Goal: Task Accomplishment & Management: Manage account settings

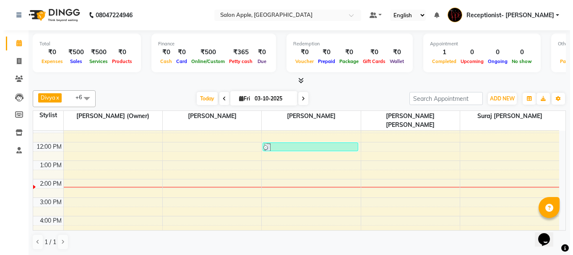
scroll to position [42, 0]
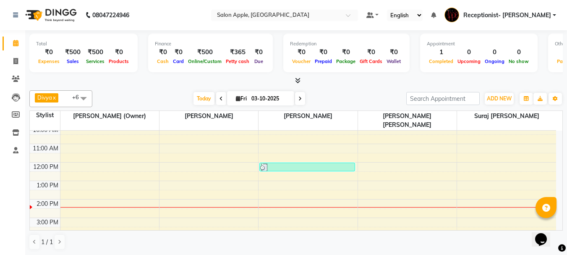
click at [460, 192] on div "8:00 AM 9:00 AM 10:00 AM 11:00 AM 12:00 PM 1:00 PM 2:00 PM 3:00 PM 4:00 PM 5:00…" at bounding box center [293, 209] width 526 height 240
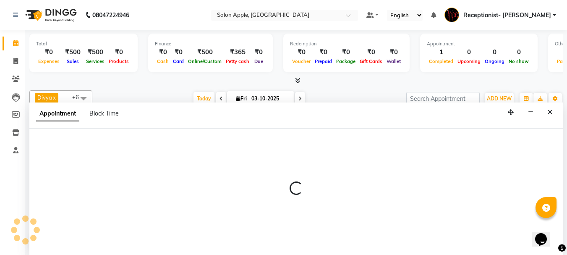
select select "87913"
select select "tentative"
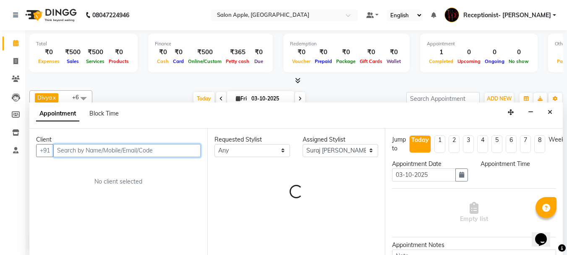
select select "840"
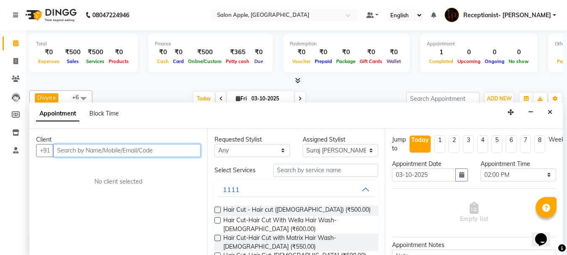
click at [113, 151] on input "text" at bounding box center [126, 150] width 147 height 13
type input "9172823271"
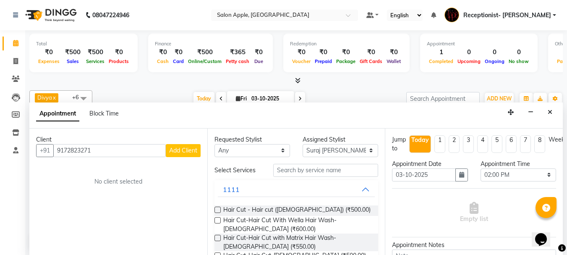
click at [185, 151] on span "Add Client" at bounding box center [183, 150] width 28 height 8
select select "22"
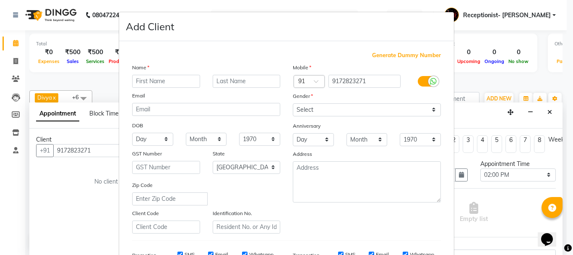
click at [148, 82] on input "text" at bounding box center [166, 81] width 68 height 13
type input "[PERSON_NAME]"
drag, startPoint x: 227, startPoint y: 80, endPoint x: 237, endPoint y: 81, distance: 10.1
click at [227, 80] on input "text" at bounding box center [247, 81] width 68 height 13
type input "Patil"
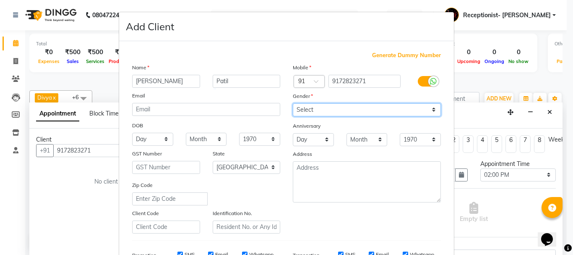
click at [327, 110] on select "Select [DEMOGRAPHIC_DATA] [DEMOGRAPHIC_DATA] Other Prefer Not To Say" at bounding box center [367, 109] width 148 height 13
click at [293, 103] on select "Select [DEMOGRAPHIC_DATA] [DEMOGRAPHIC_DATA] Other Prefer Not To Say" at bounding box center [367, 109] width 148 height 13
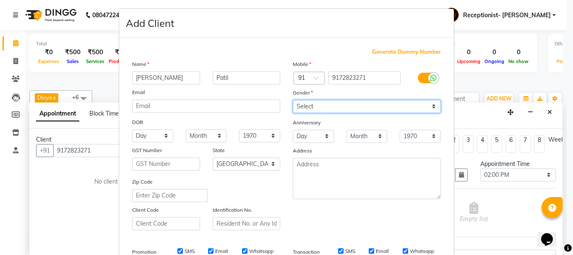
scroll to position [0, 0]
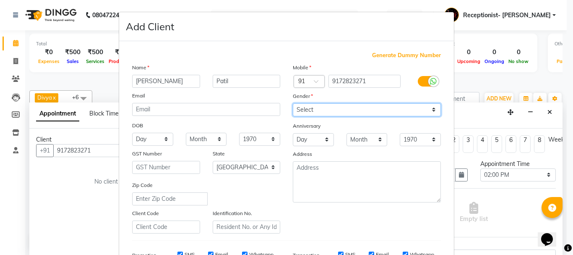
click at [342, 115] on select "Select [DEMOGRAPHIC_DATA] [DEMOGRAPHIC_DATA] Other Prefer Not To Say" at bounding box center [367, 109] width 148 height 13
select select "[DEMOGRAPHIC_DATA]"
click at [293, 103] on select "Select [DEMOGRAPHIC_DATA] [DEMOGRAPHIC_DATA] Other Prefer Not To Say" at bounding box center [367, 109] width 148 height 13
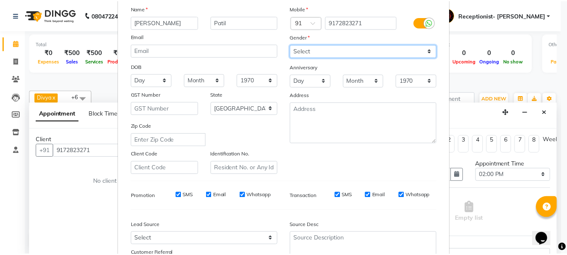
scroll to position [133, 0]
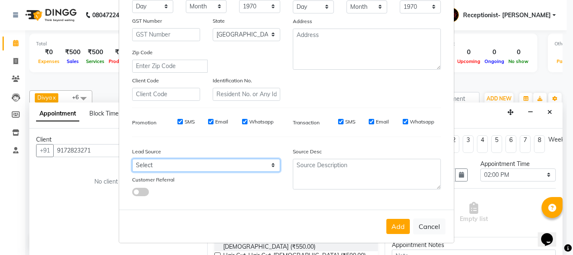
click at [149, 164] on select "Select Walk-in Referral Internet Friend Word of Mouth Advertisement Facebook Ju…" at bounding box center [206, 165] width 148 height 13
select select "10539"
click at [132, 159] on select "Select Walk-in Referral Internet Friend Word of Mouth Advertisement Facebook Ju…" at bounding box center [206, 165] width 148 height 13
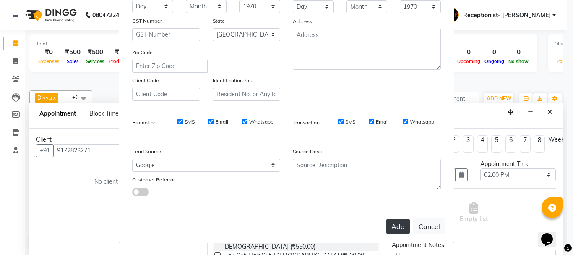
click at [399, 228] on button "Add" at bounding box center [397, 226] width 23 height 15
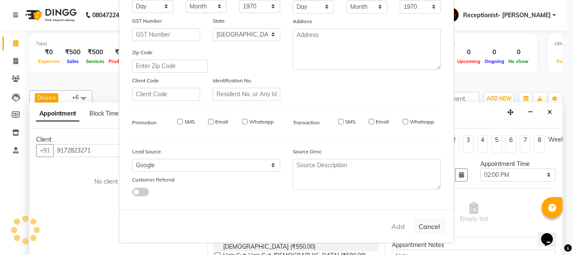
select select
select select "null"
select select
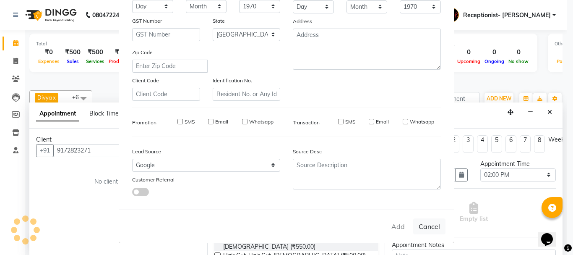
select select
checkbox input "false"
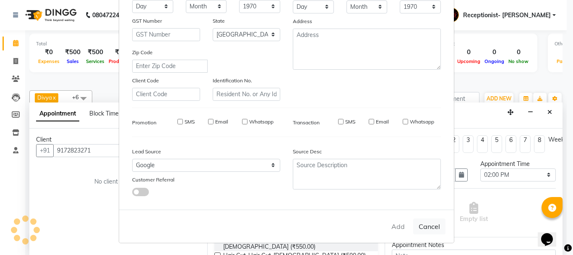
checkbox input "false"
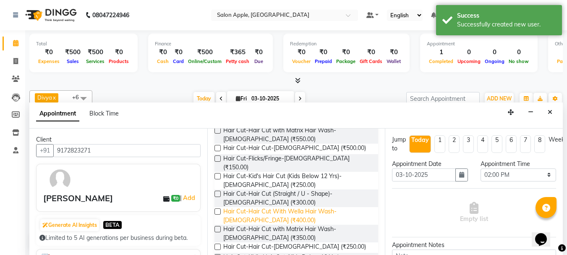
scroll to position [126, 0]
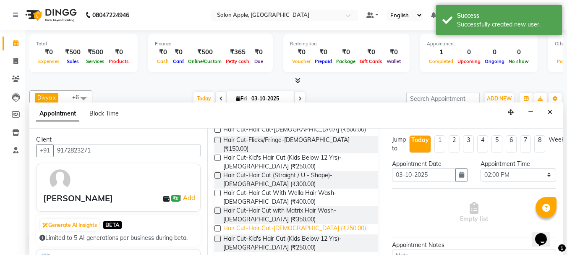
click at [272, 224] on span "Hair Cut-Hair Cut-[DEMOGRAPHIC_DATA] (₹250.00)" at bounding box center [294, 229] width 143 height 10
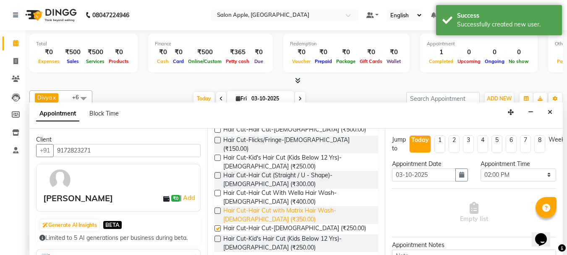
checkbox input "false"
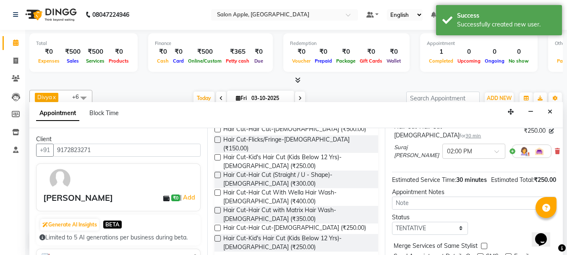
scroll to position [110, 0]
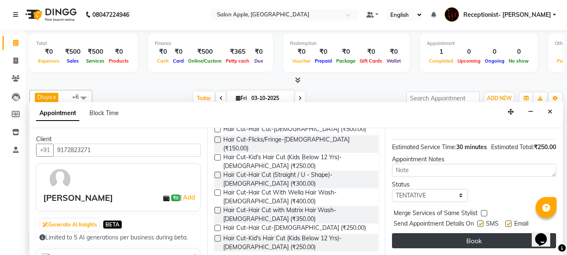
click at [466, 235] on button "Book" at bounding box center [474, 240] width 164 height 15
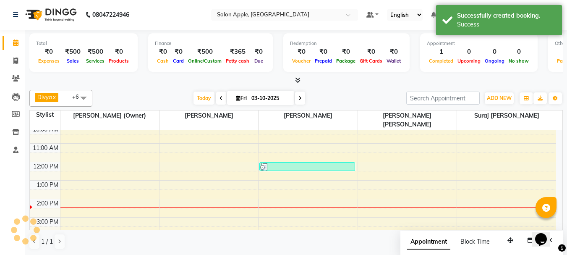
scroll to position [0, 0]
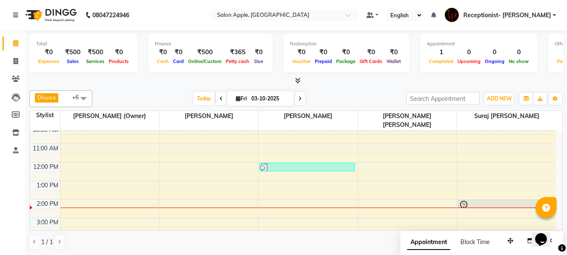
click at [272, 197] on div "8:00 AM 9:00 AM 10:00 AM 11:00 AM 12:00 PM 1:00 PM 2:00 PM 3:00 PM 4:00 PM 5:00…" at bounding box center [293, 209] width 526 height 240
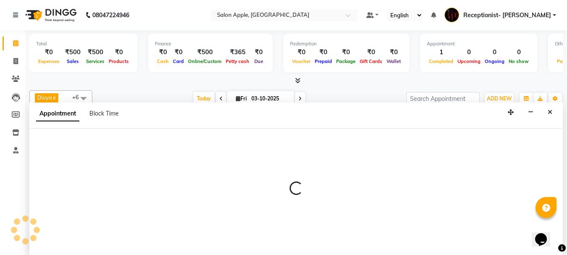
select select "50336"
select select "840"
select select "tentative"
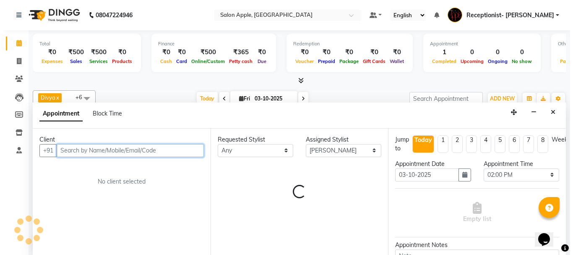
scroll to position [0, 0]
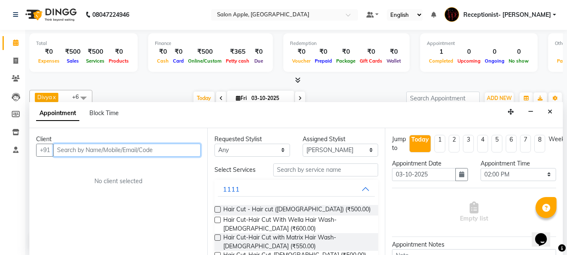
click at [94, 145] on input "text" at bounding box center [126, 149] width 147 height 13
drag, startPoint x: 136, startPoint y: 150, endPoint x: 139, endPoint y: 157, distance: 6.9
click at [137, 156] on input "text" at bounding box center [126, 149] width 147 height 13
click at [138, 153] on input "text" at bounding box center [126, 149] width 147 height 13
type input "9881393951"
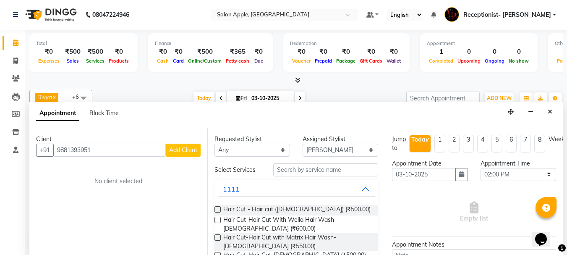
click at [177, 150] on span "Add Client" at bounding box center [183, 150] width 28 height 8
select select "22"
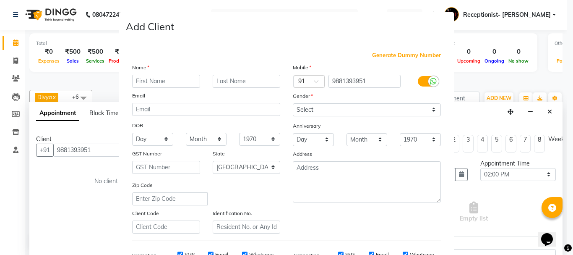
click at [156, 82] on input "text" at bounding box center [166, 81] width 68 height 13
type input "Gauri"
click at [237, 80] on input "text" at bounding box center [247, 81] width 68 height 13
type input "Sawant"
click at [330, 112] on select "Select [DEMOGRAPHIC_DATA] [DEMOGRAPHIC_DATA] Other Prefer Not To Say" at bounding box center [367, 109] width 148 height 13
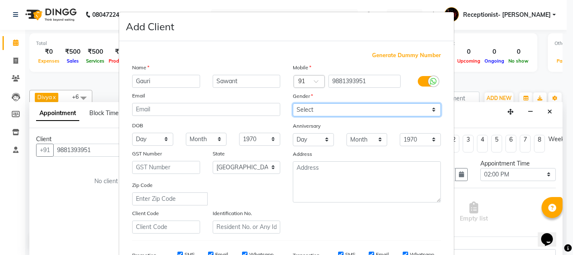
select select "[DEMOGRAPHIC_DATA]"
click at [293, 103] on select "Select [DEMOGRAPHIC_DATA] [DEMOGRAPHIC_DATA] Other Prefer Not To Say" at bounding box center [367, 109] width 148 height 13
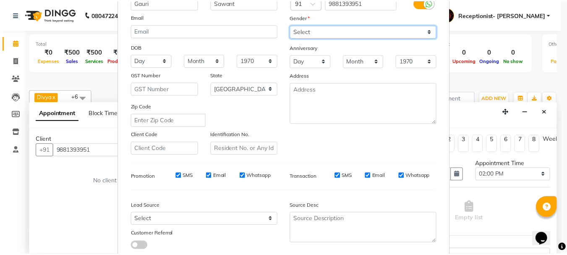
scroll to position [133, 0]
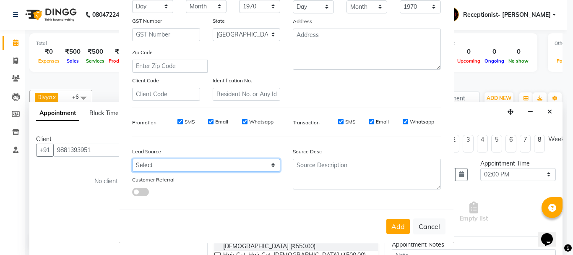
click at [167, 161] on select "Select Walk-in Referral Internet Friend Word of Mouth Advertisement Facebook Ju…" at bounding box center [206, 165] width 148 height 13
select select "10539"
click at [132, 159] on select "Select Walk-in Referral Internet Friend Word of Mouth Advertisement Facebook Ju…" at bounding box center [206, 165] width 148 height 13
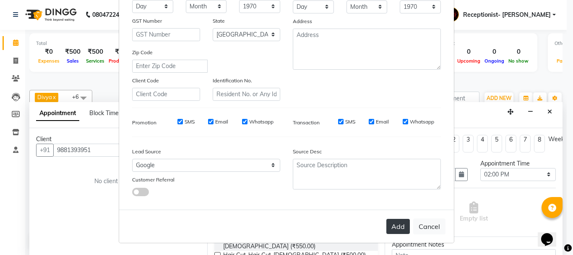
drag, startPoint x: 389, startPoint y: 226, endPoint x: 399, endPoint y: 222, distance: 10.1
click at [391, 226] on button "Add" at bounding box center [397, 226] width 23 height 15
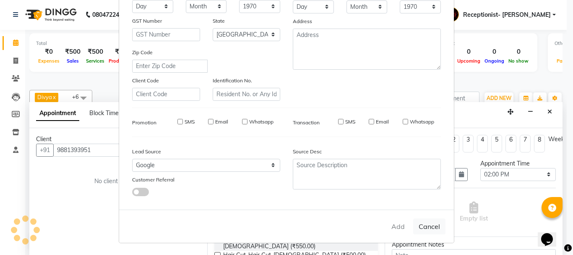
select select
select select "null"
select select
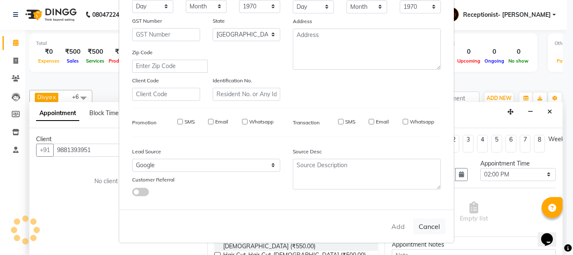
select select
checkbox input "false"
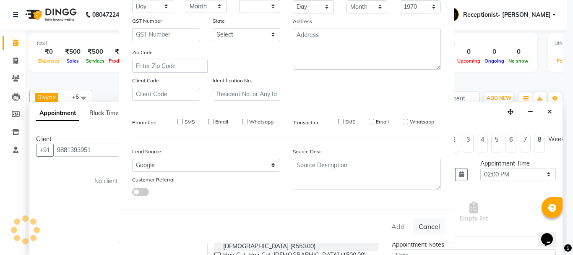
checkbox input "false"
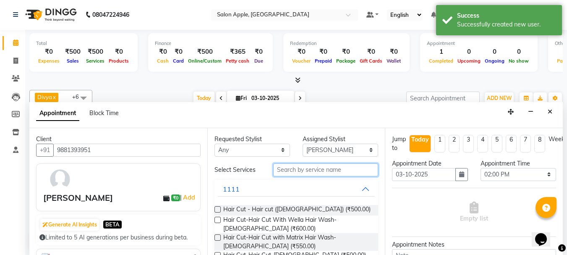
click at [275, 170] on input "text" at bounding box center [325, 169] width 105 height 13
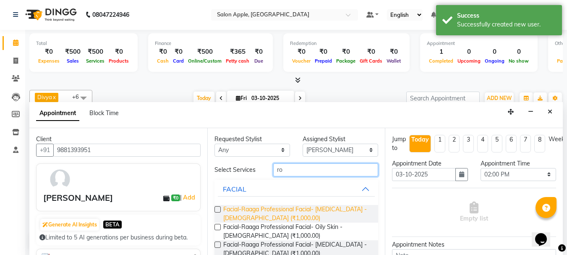
scroll to position [126, 0]
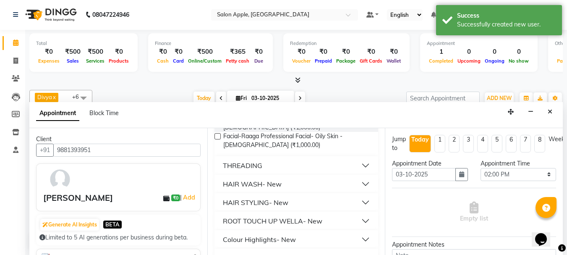
type input "ro"
click at [293, 222] on div "ROOT TOUCH UP WELLA- New" at bounding box center [272, 221] width 99 height 10
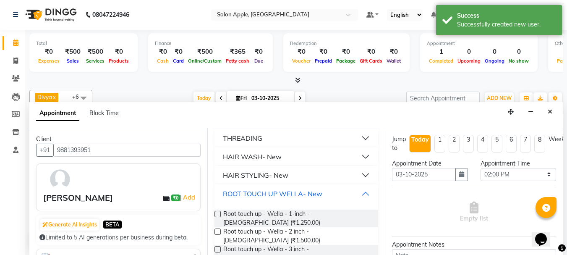
scroll to position [168, 0]
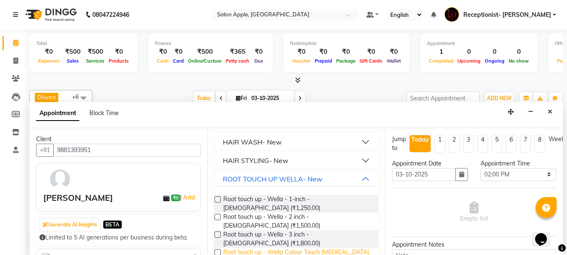
click at [309, 248] on span "Root touch up - Wella Colour Touch [MEDICAL_DATA] free- 1-inch - [DEMOGRAPHIC_D…" at bounding box center [297, 257] width 149 height 18
checkbox input "false"
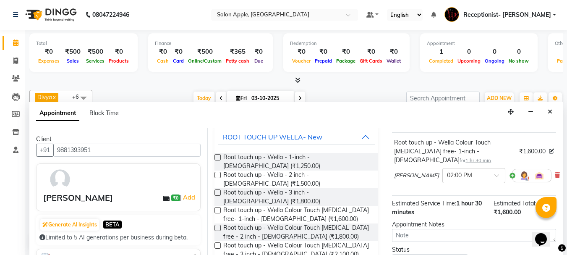
scroll to position [128, 0]
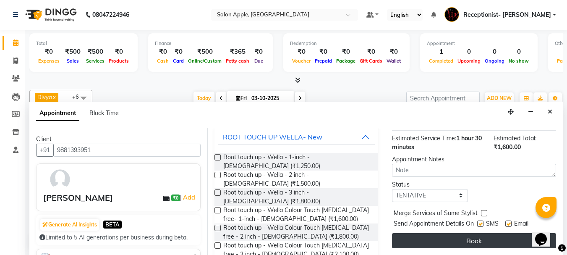
click at [449, 233] on button "Book" at bounding box center [474, 240] width 164 height 15
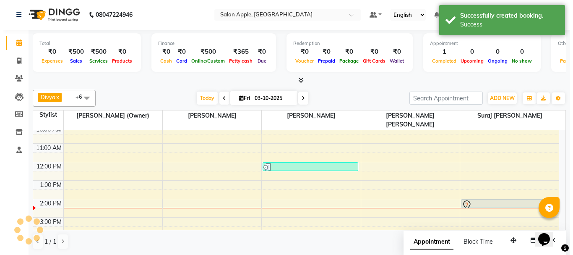
scroll to position [0, 0]
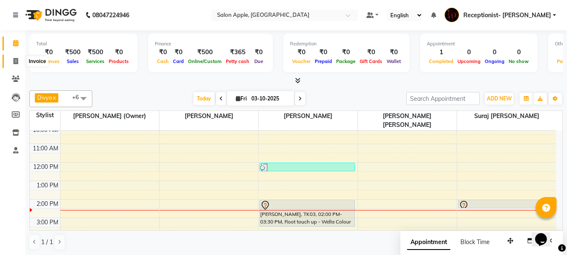
click at [16, 63] on icon at bounding box center [15, 61] width 5 height 6
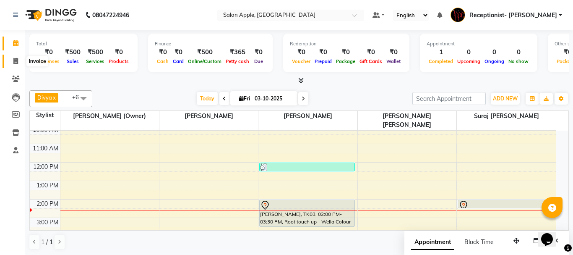
select select "645"
select select "service"
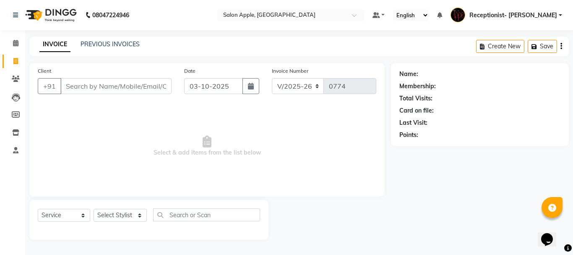
click at [87, 85] on input "Client" at bounding box center [115, 86] width 111 height 16
drag, startPoint x: 111, startPoint y: 85, endPoint x: 113, endPoint y: 77, distance: 8.7
click at [112, 85] on input "Client" at bounding box center [115, 86] width 111 height 16
type input "9923970374"
click at [153, 84] on span "Add Client" at bounding box center [149, 86] width 33 height 8
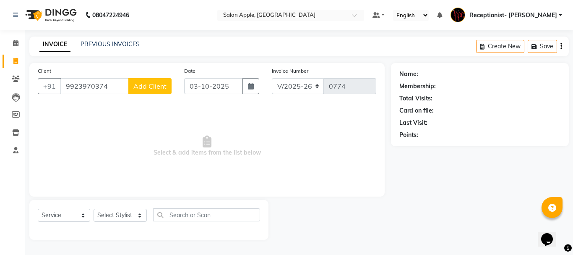
select select "22"
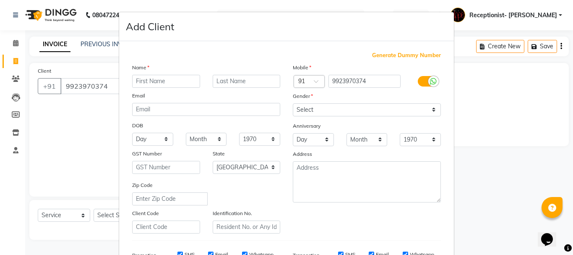
click at [178, 81] on input "text" at bounding box center [166, 81] width 68 height 13
type input "[PERSON_NAME]"
click at [227, 77] on input "text" at bounding box center [247, 81] width 68 height 13
click at [228, 80] on input "[PERSON_NAME]" at bounding box center [247, 81] width 68 height 13
type input "[PERSON_NAME]"
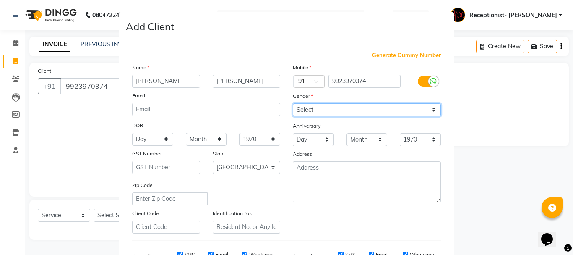
click at [314, 105] on select "Select [DEMOGRAPHIC_DATA] [DEMOGRAPHIC_DATA] Other Prefer Not To Say" at bounding box center [367, 109] width 148 height 13
select select "[DEMOGRAPHIC_DATA]"
click at [293, 103] on select "Select [DEMOGRAPHIC_DATA] [DEMOGRAPHIC_DATA] Other Prefer Not To Say" at bounding box center [367, 109] width 148 height 13
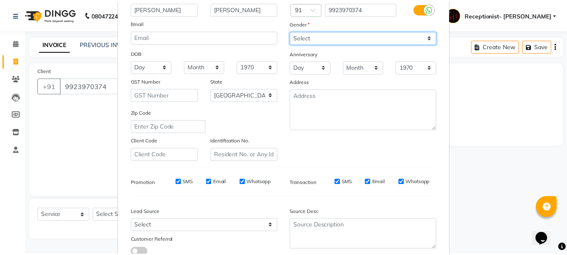
scroll to position [133, 0]
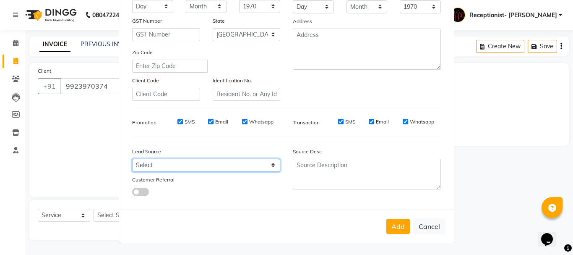
click at [158, 168] on select "Select Walk-in Referral Internet Friend Word of Mouth Advertisement Facebook Ju…" at bounding box center [206, 165] width 148 height 13
select select "10539"
click at [132, 159] on select "Select Walk-in Referral Internet Friend Word of Mouth Advertisement Facebook Ju…" at bounding box center [206, 165] width 148 height 13
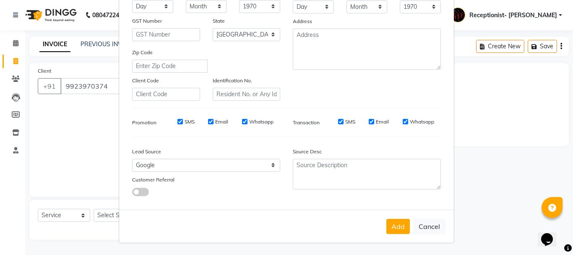
drag, startPoint x: 391, startPoint y: 226, endPoint x: 396, endPoint y: 223, distance: 5.4
click at [391, 225] on button "Add" at bounding box center [397, 226] width 23 height 15
select select
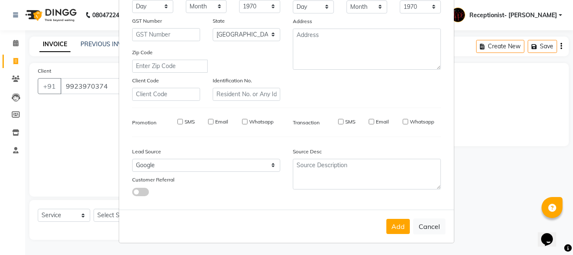
select select "null"
select select
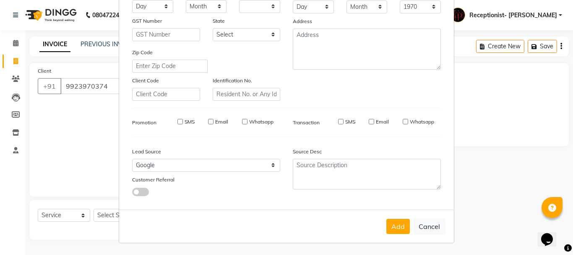
checkbox input "false"
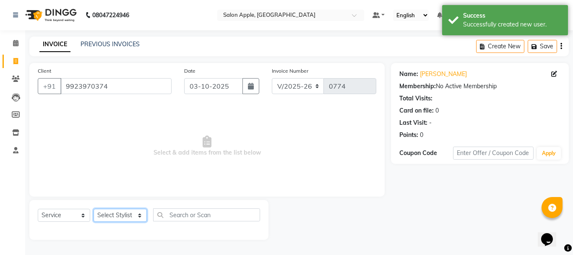
drag, startPoint x: 109, startPoint y: 215, endPoint x: 115, endPoint y: 212, distance: 6.9
click at [109, 214] on select "Select Stylist Divya [PERSON_NAME] [PERSON_NAME] (Owner) Receptionist- [PERSON_…" at bounding box center [120, 215] width 53 height 13
select select "93383"
click at [94, 209] on select "Select Stylist Divya [PERSON_NAME] [PERSON_NAME] (Owner) Receptionist- [PERSON_…" at bounding box center [120, 215] width 53 height 13
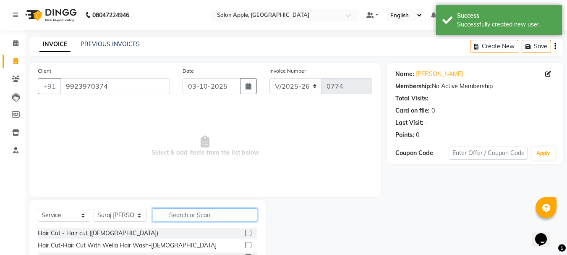
click at [187, 217] on input "text" at bounding box center [205, 214] width 104 height 13
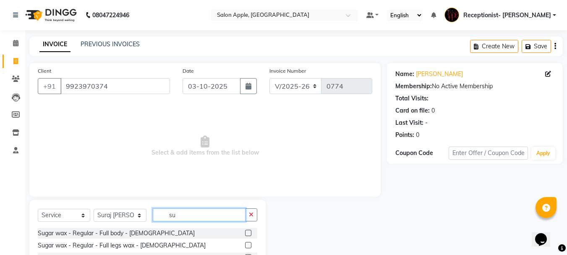
type input "s"
click at [192, 217] on input "text" at bounding box center [205, 214] width 104 height 13
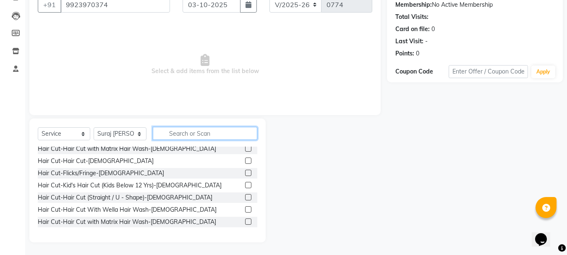
scroll to position [42, 0]
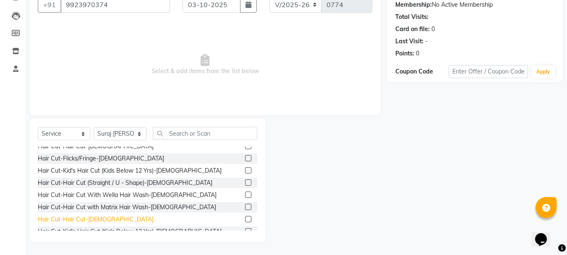
click at [99, 222] on div "Hair Cut-Hair Cut-[DEMOGRAPHIC_DATA]" at bounding box center [96, 219] width 116 height 9
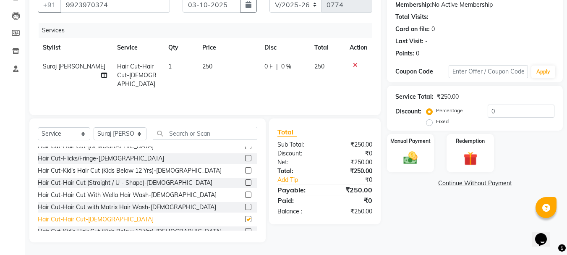
checkbox input "false"
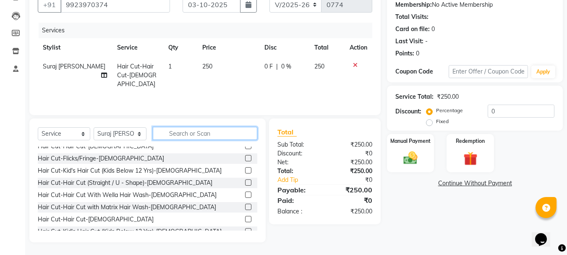
click at [228, 133] on input "text" at bounding box center [205, 133] width 104 height 13
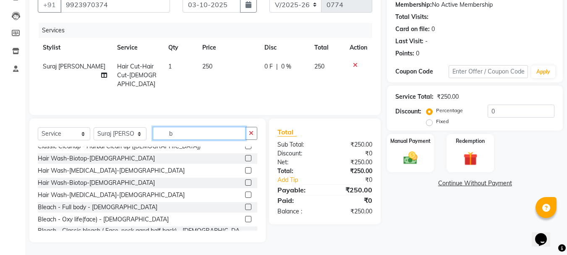
scroll to position [0, 0]
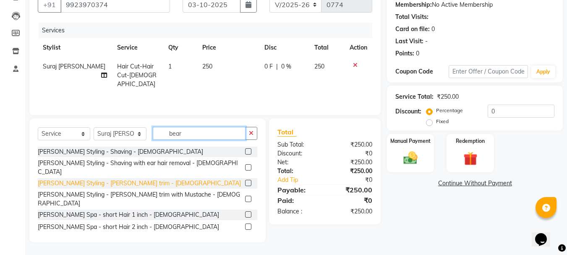
type input "bear"
click at [125, 179] on div "[PERSON_NAME] Styling - [PERSON_NAME] trim - [DEMOGRAPHIC_DATA]" at bounding box center [139, 183] width 203 height 9
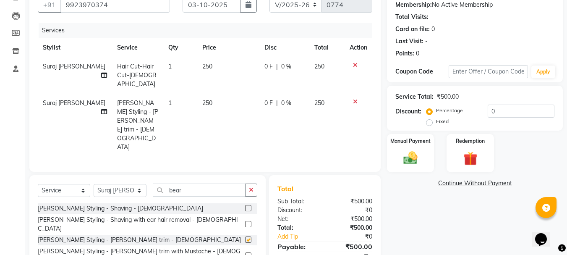
checkbox input "false"
click at [114, 204] on div "[PERSON_NAME] Styling - Shaving - [DEMOGRAPHIC_DATA]" at bounding box center [120, 208] width 165 height 9
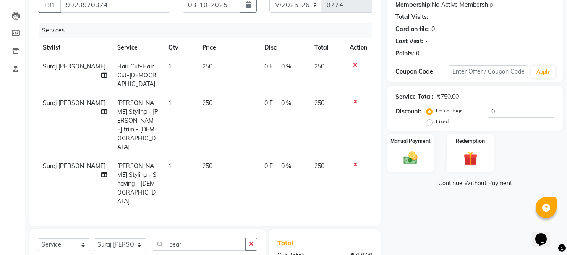
checkbox input "false"
click at [355, 99] on icon at bounding box center [355, 102] width 5 height 6
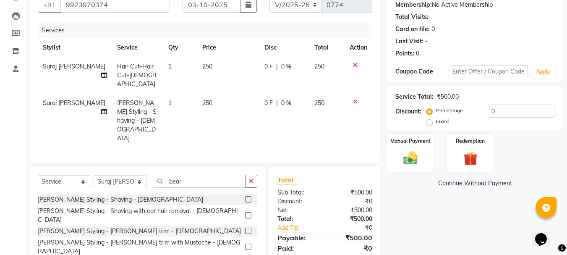
click at [259, 94] on td "0 F | 0 %" at bounding box center [284, 121] width 50 height 54
select select "93383"
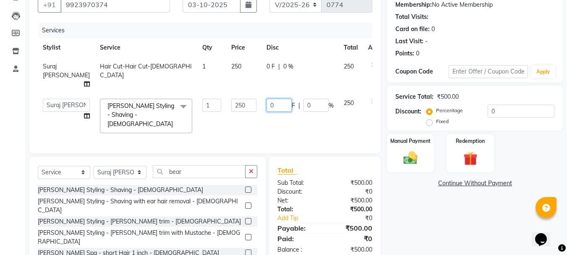
drag, startPoint x: 266, startPoint y: 104, endPoint x: 216, endPoint y: 121, distance: 53.1
click at [209, 113] on tr "[PERSON_NAME] [PERSON_NAME] (Owner) Receptionist- [PERSON_NAME] [PERSON_NAME] […" at bounding box center [214, 116] width 353 height 44
type input "100"
click at [272, 131] on div "Client [PHONE_NUMBER] Date [DATE] Invoice Number V/2025 V/[PHONE_NUMBER] Servic…" at bounding box center [204, 68] width 351 height 172
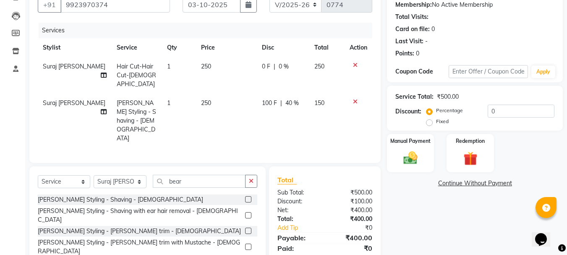
scroll to position [100, 0]
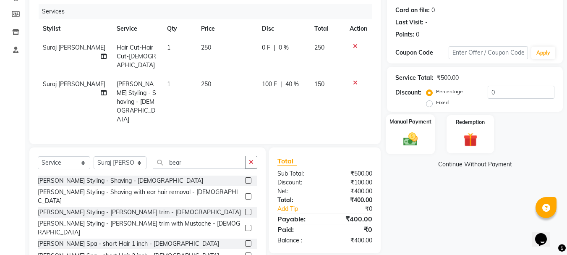
click at [423, 137] on div "Manual Payment" at bounding box center [410, 134] width 49 height 40
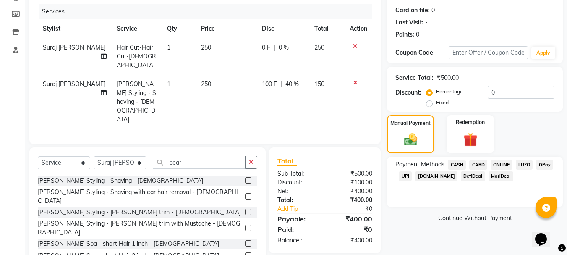
click at [506, 164] on span "ONLINE" at bounding box center [501, 165] width 22 height 10
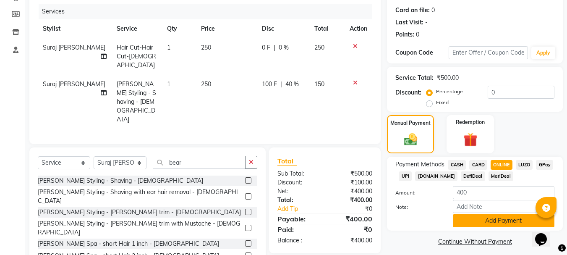
click at [491, 222] on button "Add Payment" at bounding box center [504, 220] width 102 height 13
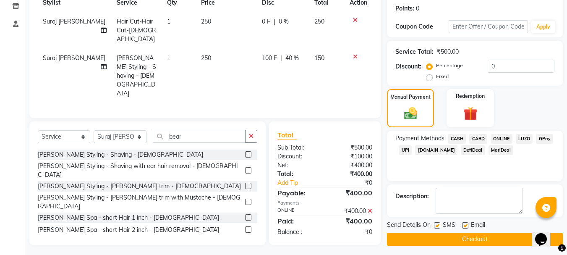
scroll to position [130, 0]
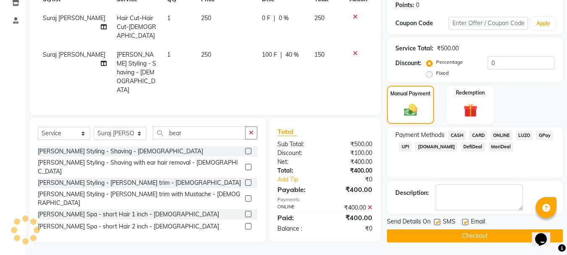
click at [466, 231] on button "Checkout" at bounding box center [475, 235] width 176 height 13
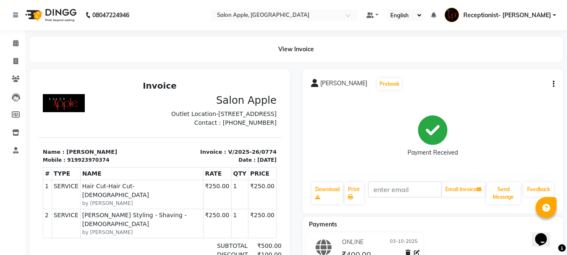
click at [324, 119] on div "Payment Received" at bounding box center [433, 135] width 244 height 63
drag, startPoint x: 16, startPoint y: 44, endPoint x: 20, endPoint y: 47, distance: 4.7
click at [16, 43] on icon at bounding box center [15, 43] width 5 height 6
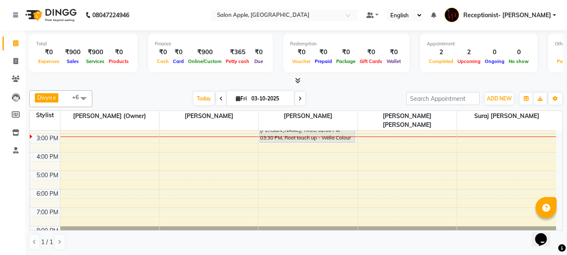
scroll to position [84, 0]
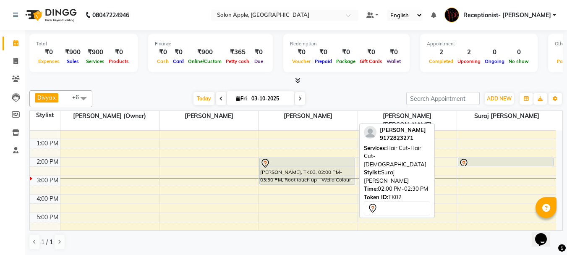
click at [504, 158] on div at bounding box center [506, 163] width 94 height 10
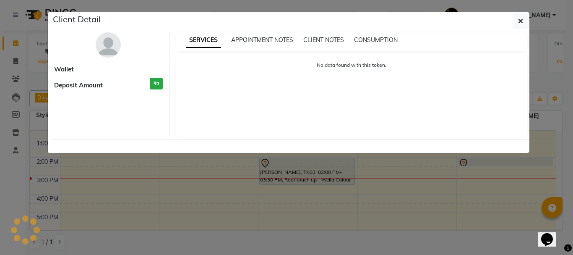
select select "7"
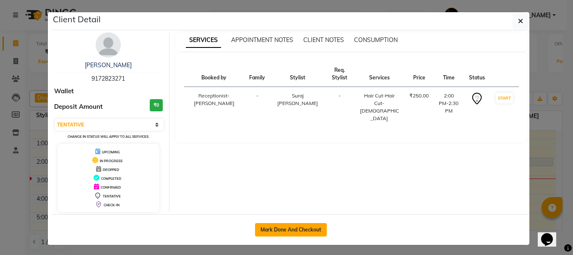
click at [285, 232] on button "Mark Done And Checkout" at bounding box center [291, 229] width 72 height 13
select select "645"
select select "service"
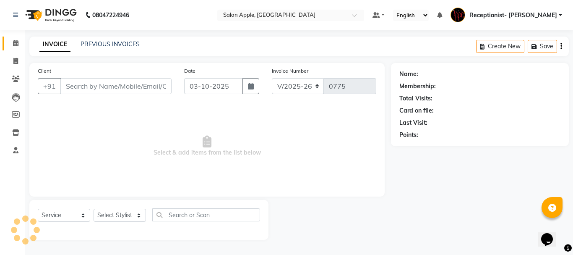
type input "9172823271"
select select "87913"
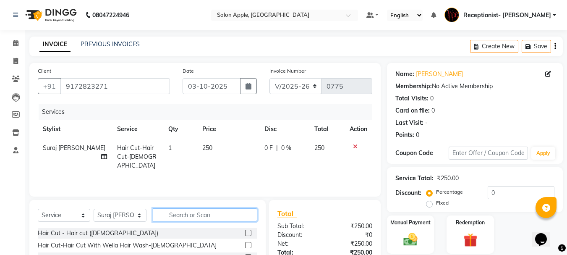
click at [203, 213] on input "text" at bounding box center [205, 214] width 104 height 13
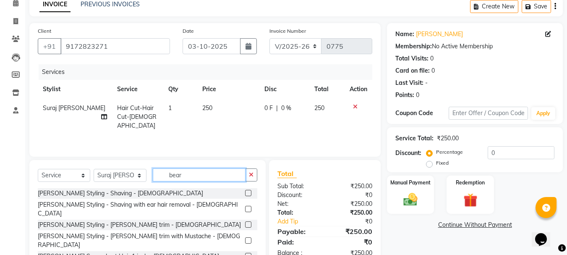
scroll to position [42, 0]
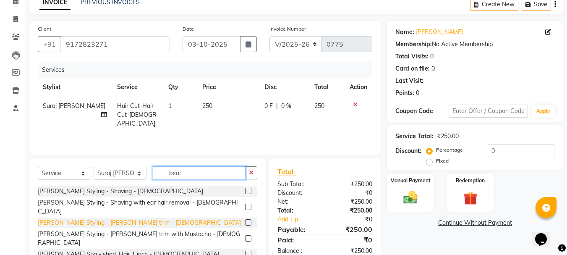
type input "bear"
click at [96, 218] on div "[PERSON_NAME] Styling - [PERSON_NAME] trim - [DEMOGRAPHIC_DATA]" at bounding box center [139, 222] width 203 height 9
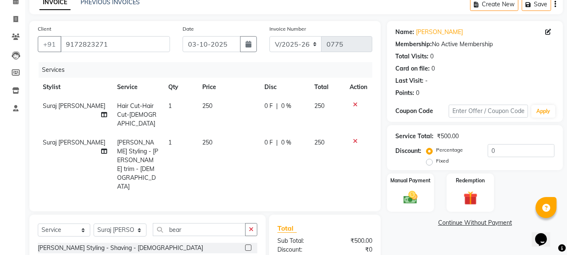
checkbox input "false"
click at [267, 138] on span "0 F" at bounding box center [268, 142] width 8 height 9
select select "87913"
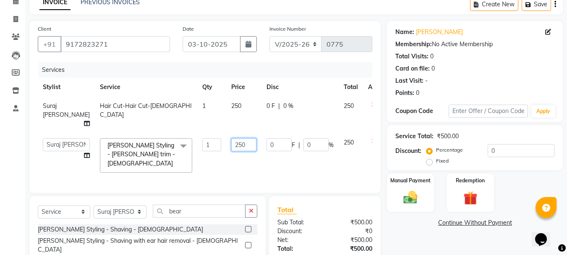
drag, startPoint x: 256, startPoint y: 138, endPoint x: 229, endPoint y: 138, distance: 27.3
click at [229, 138] on tr "Divya [PERSON_NAME] [PERSON_NAME] (Owner) Receptionist- [PERSON_NAME] [PERSON_N…" at bounding box center [214, 155] width 353 height 44
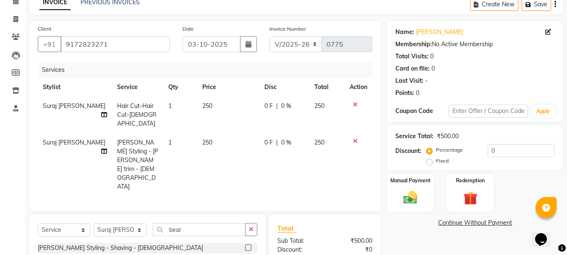
drag, startPoint x: 264, startPoint y: 144, endPoint x: 254, endPoint y: 143, distance: 9.2
click at [270, 138] on span "0 F" at bounding box center [268, 142] width 8 height 9
select select "87913"
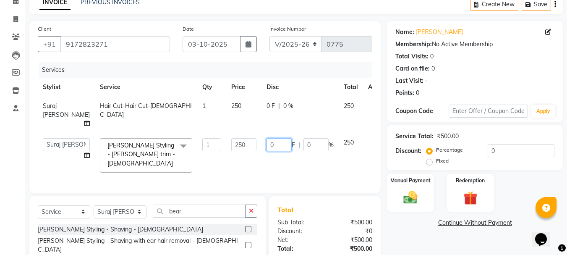
drag, startPoint x: 261, startPoint y: 145, endPoint x: 237, endPoint y: 149, distance: 25.0
click at [237, 149] on tr "Divya [PERSON_NAME] [PERSON_NAME] (Owner) Receptionist- [PERSON_NAME] [PERSON_N…" at bounding box center [214, 155] width 353 height 44
type input "100"
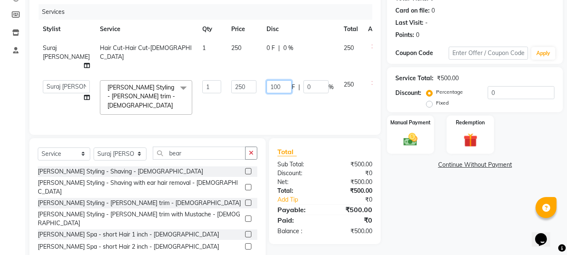
scroll to position [117, 0]
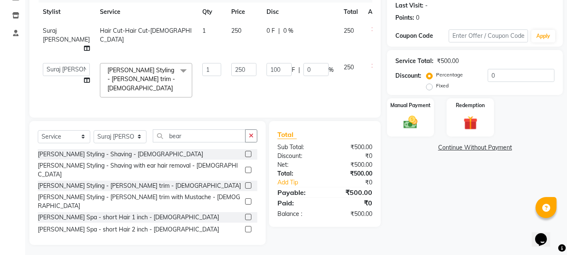
click at [301, 90] on td "100 F | 0 %" at bounding box center [299, 80] width 77 height 44
select select "87913"
click at [420, 111] on div "Manual Payment" at bounding box center [410, 117] width 49 height 40
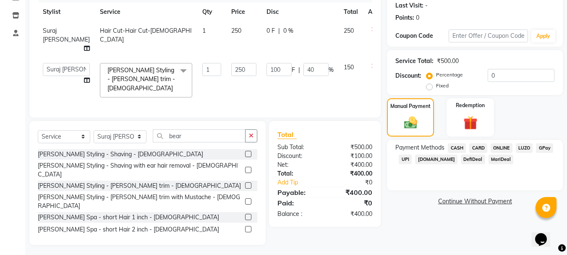
drag, startPoint x: 493, startPoint y: 148, endPoint x: 507, endPoint y: 161, distance: 18.4
click at [494, 148] on span "ONLINE" at bounding box center [501, 148] width 22 height 10
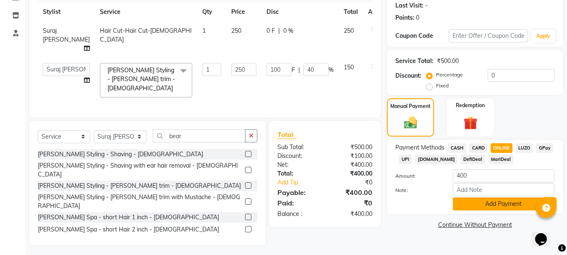
click at [514, 205] on button "Add Payment" at bounding box center [504, 203] width 102 height 13
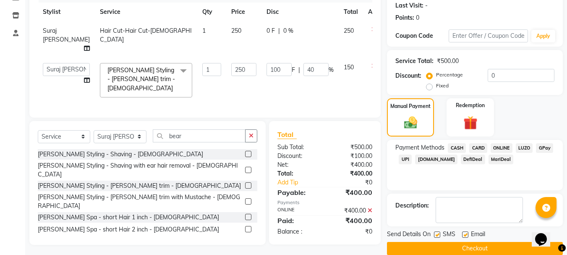
click at [517, 244] on button "Checkout" at bounding box center [475, 248] width 176 height 13
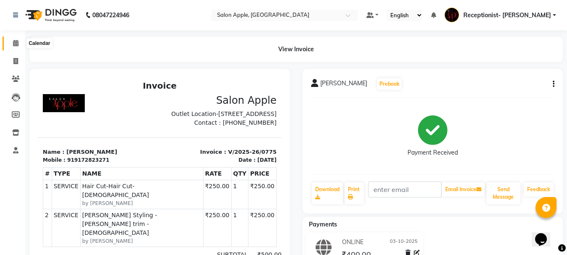
drag, startPoint x: 13, startPoint y: 42, endPoint x: 22, endPoint y: 49, distance: 10.7
click at [14, 43] on icon at bounding box center [15, 43] width 5 height 6
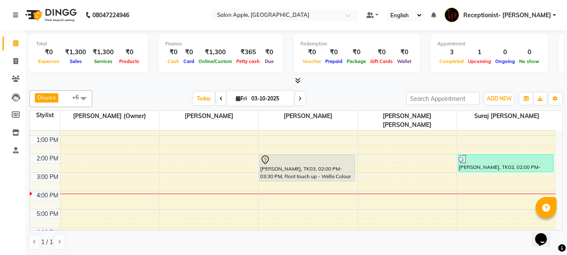
scroll to position [126, 0]
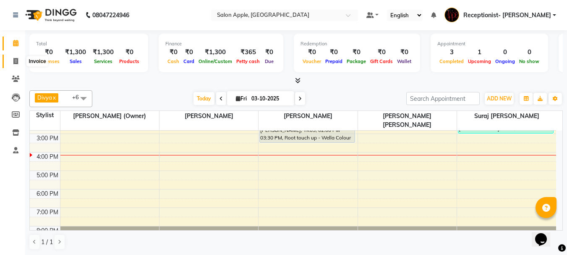
click at [16, 60] on icon at bounding box center [15, 61] width 5 height 6
select select "645"
select select "service"
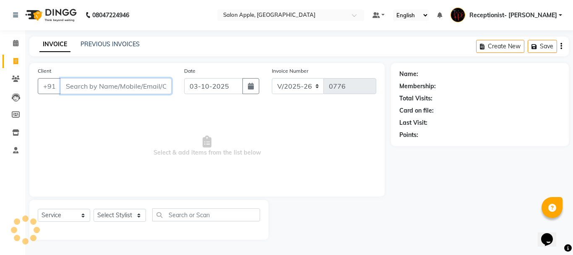
click at [102, 88] on input "Client" at bounding box center [115, 86] width 111 height 16
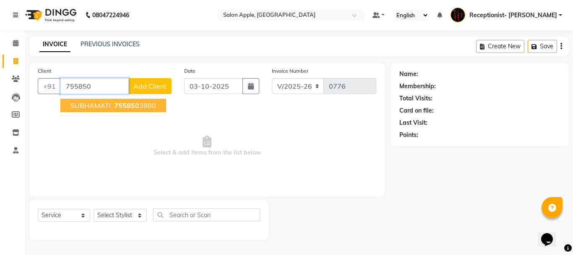
click at [115, 105] on span "755850" at bounding box center [126, 105] width 25 height 8
type input "7558503800"
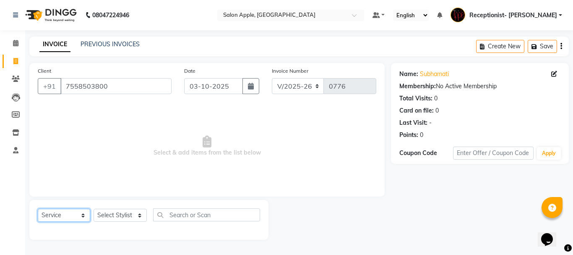
click at [60, 212] on select "Select Service Product Membership Package Voucher Prepaid Gift Card" at bounding box center [64, 215] width 52 height 13
click at [123, 211] on select "Select Stylist Divya [PERSON_NAME] [PERSON_NAME] (Owner) Receptionist- [PERSON_…" at bounding box center [120, 215] width 53 height 13
select select "87913"
click at [94, 209] on select "Select Stylist Divya [PERSON_NAME] [PERSON_NAME] (Owner) Receptionist- [PERSON_…" at bounding box center [120, 215] width 53 height 13
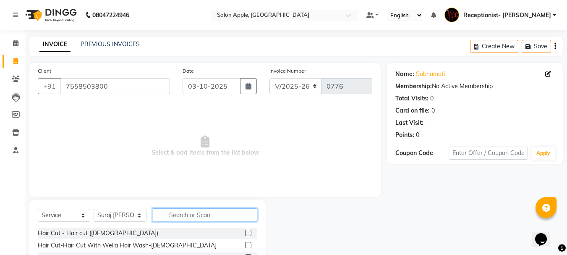
click at [175, 216] on input "text" at bounding box center [205, 214] width 104 height 13
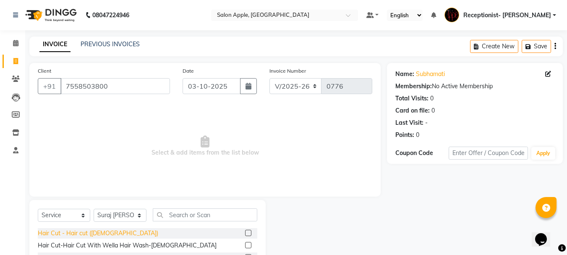
click at [87, 235] on div "Hair Cut - Hair cut ([DEMOGRAPHIC_DATA])" at bounding box center [98, 233] width 120 height 9
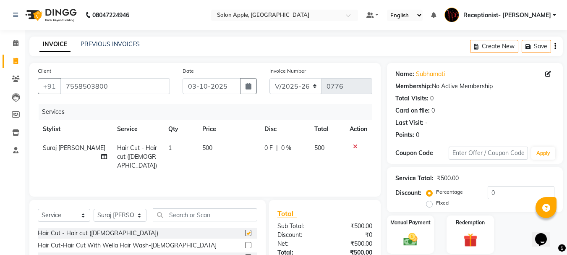
checkbox input "false"
drag, startPoint x: 413, startPoint y: 237, endPoint x: 418, endPoint y: 235, distance: 5.2
click at [414, 236] on img at bounding box center [410, 239] width 23 height 17
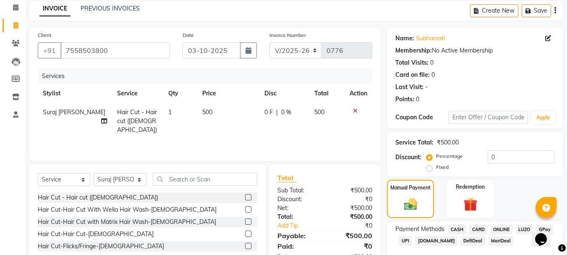
scroll to position [82, 0]
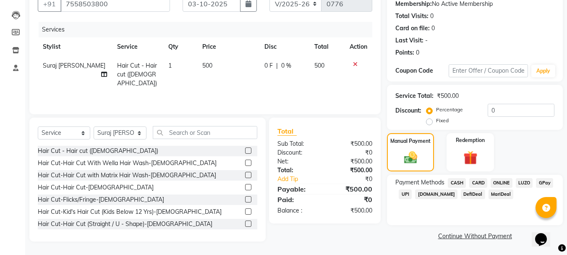
click at [455, 183] on span "CASH" at bounding box center [457, 183] width 18 height 10
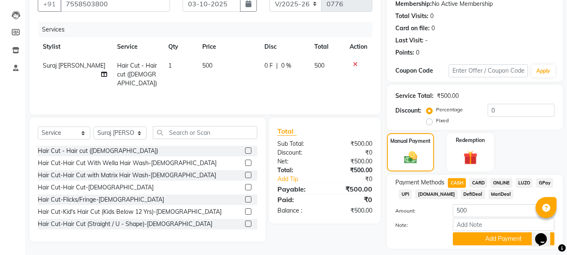
scroll to position [106, 0]
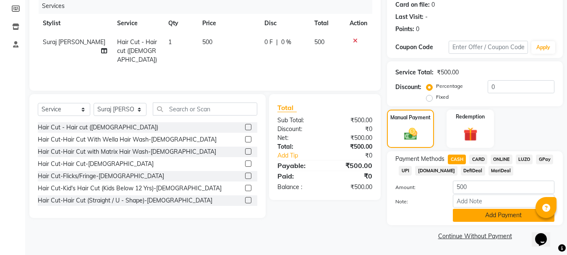
click at [488, 217] on button "Add Payment" at bounding box center [504, 215] width 102 height 13
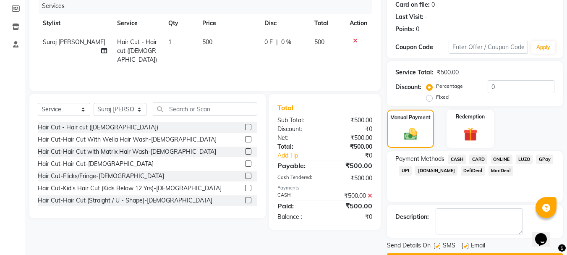
scroll to position [130, 0]
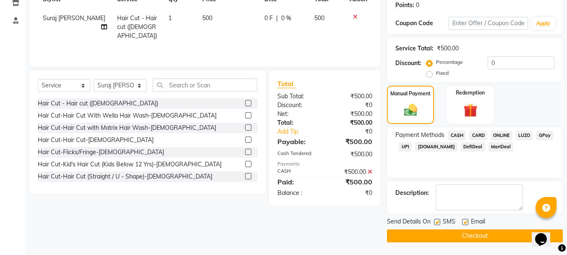
click at [425, 232] on button "Checkout" at bounding box center [475, 235] width 176 height 13
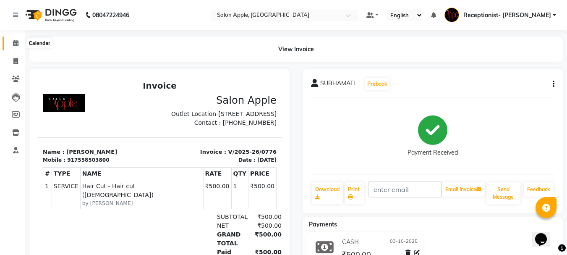
click at [13, 41] on icon at bounding box center [15, 43] width 5 height 6
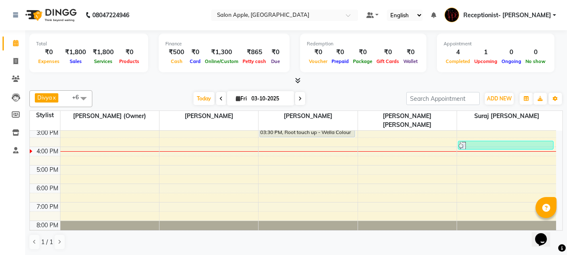
scroll to position [0, 0]
click at [12, 60] on span at bounding box center [15, 61] width 15 height 10
select select "645"
select select "service"
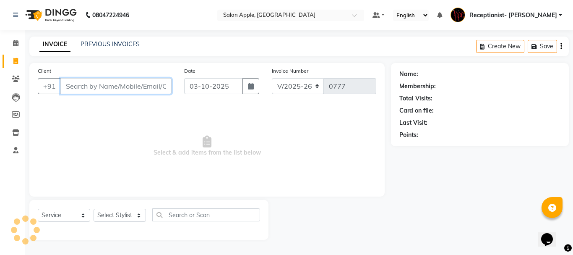
click at [123, 81] on input "Client" at bounding box center [115, 86] width 111 height 16
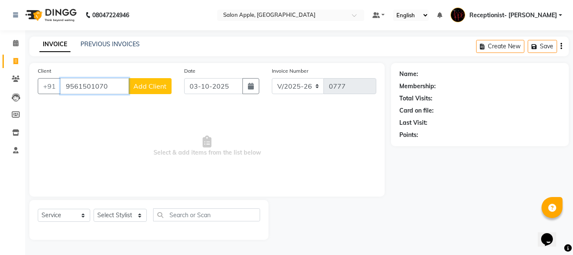
type input "9561501070"
click at [145, 84] on span "Add Client" at bounding box center [149, 86] width 33 height 8
select select "22"
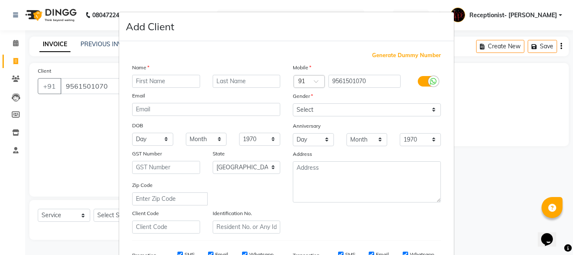
click at [142, 80] on input "text" at bounding box center [166, 81] width 68 height 13
type input "Akshay"
click at [256, 78] on input "text" at bounding box center [247, 81] width 68 height 13
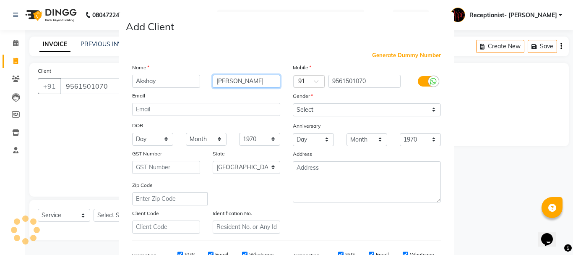
type input "[PERSON_NAME]"
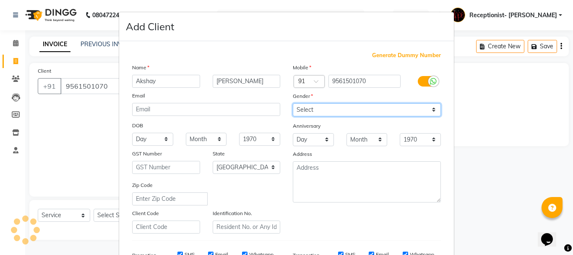
click at [318, 111] on select "Select [DEMOGRAPHIC_DATA] [DEMOGRAPHIC_DATA] Other Prefer Not To Say" at bounding box center [367, 109] width 148 height 13
select select "[DEMOGRAPHIC_DATA]"
click at [293, 103] on select "Select [DEMOGRAPHIC_DATA] [DEMOGRAPHIC_DATA] Other Prefer Not To Say" at bounding box center [367, 109] width 148 height 13
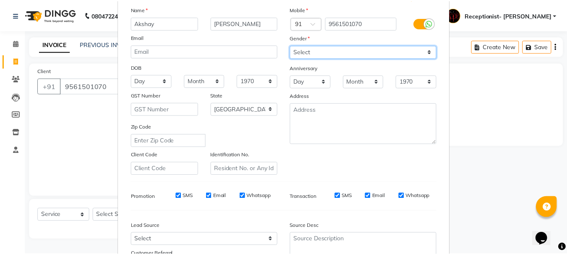
scroll to position [133, 0]
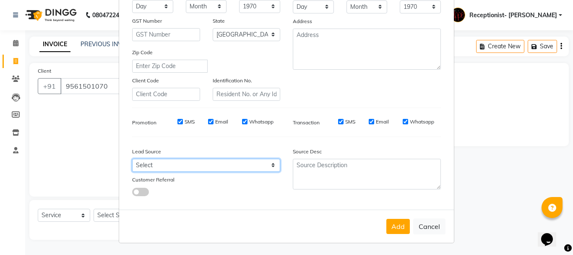
drag, startPoint x: 158, startPoint y: 164, endPoint x: 166, endPoint y: 161, distance: 8.1
click at [160, 164] on select "Select Walk-in Referral Internet Friend Word of Mouth Advertisement Facebook Ju…" at bounding box center [206, 165] width 148 height 13
select select "10539"
click at [132, 159] on select "Select Walk-in Referral Internet Friend Word of Mouth Advertisement Facebook Ju…" at bounding box center [206, 165] width 148 height 13
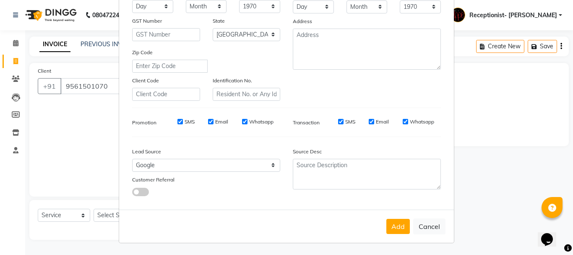
drag, startPoint x: 386, startPoint y: 214, endPoint x: 393, endPoint y: 214, distance: 6.7
click at [385, 214] on div "Add Cancel" at bounding box center [286, 225] width 335 height 33
click at [396, 220] on button "Add" at bounding box center [397, 226] width 23 height 15
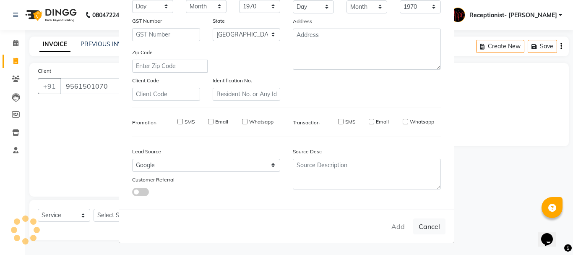
select select
select select "null"
select select
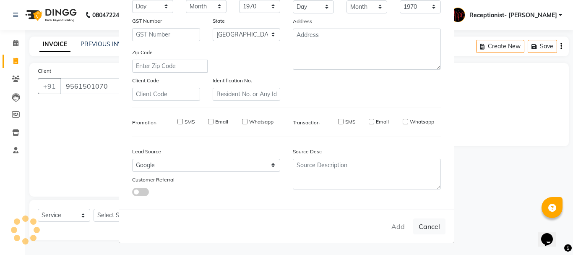
select select
checkbox input "false"
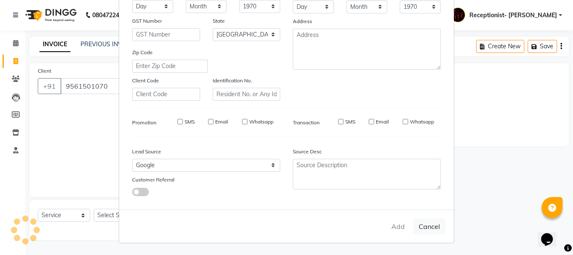
checkbox input "false"
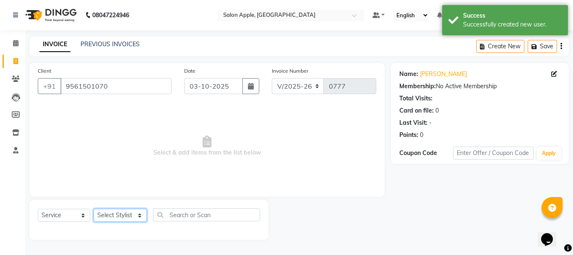
drag, startPoint x: 123, startPoint y: 217, endPoint x: 126, endPoint y: 212, distance: 6.0
click at [123, 217] on select "Select Stylist Divya [PERSON_NAME] [PERSON_NAME] (Owner) Receptionist- [PERSON_…" at bounding box center [120, 215] width 53 height 13
select select "93383"
click at [94, 209] on select "Select Stylist Divya [PERSON_NAME] [PERSON_NAME] (Owner) Receptionist- [PERSON_…" at bounding box center [120, 215] width 53 height 13
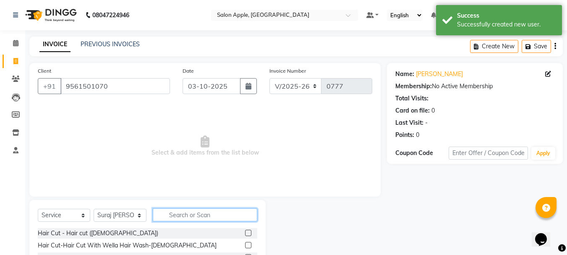
drag, startPoint x: 201, startPoint y: 214, endPoint x: 195, endPoint y: 212, distance: 6.5
click at [201, 214] on input "text" at bounding box center [205, 214] width 104 height 13
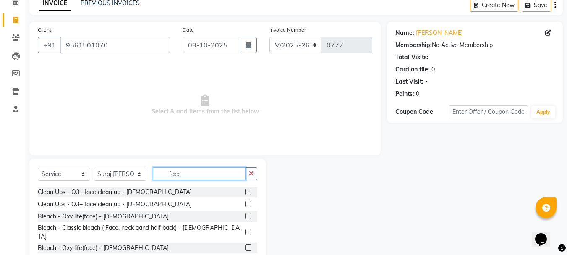
scroll to position [81, 0]
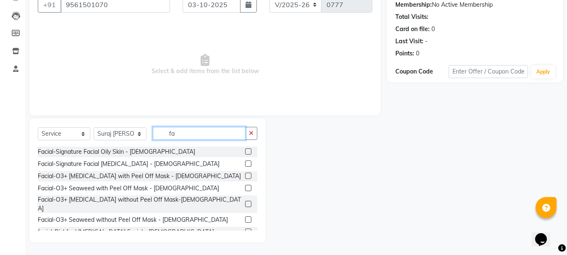
type input "f"
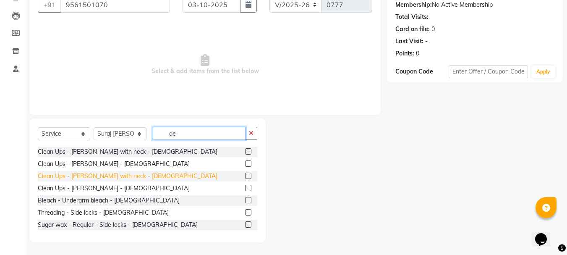
type input "de"
click at [123, 177] on div "Clean Ups - [PERSON_NAME] with neck - [DEMOGRAPHIC_DATA]" at bounding box center [128, 176] width 180 height 9
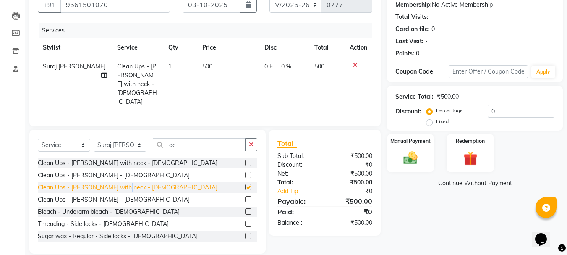
checkbox input "false"
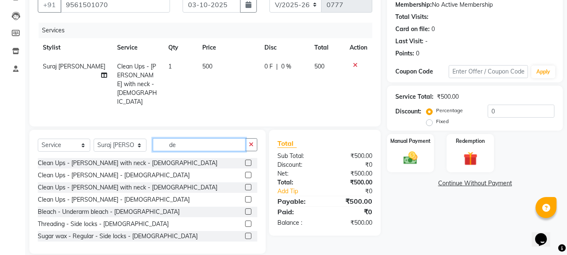
drag, startPoint x: 200, startPoint y: 134, endPoint x: 165, endPoint y: 136, distance: 34.4
click at [165, 138] on input "de" at bounding box center [199, 144] width 93 height 13
click at [127, 138] on select "Select Stylist Divya [PERSON_NAME] [PERSON_NAME] (Owner) Receptionist- [PERSON_…" at bounding box center [120, 144] width 53 height 13
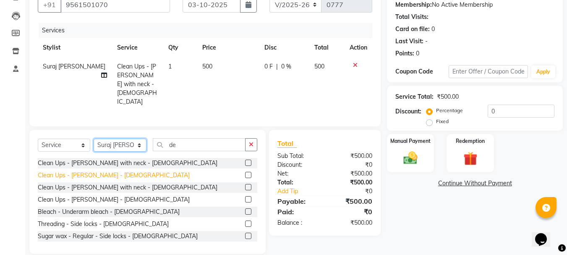
select select "50336"
click at [94, 138] on select "Select Stylist Divya [PERSON_NAME] [PERSON_NAME] (Owner) Receptionist- [PERSON_…" at bounding box center [120, 144] width 53 height 13
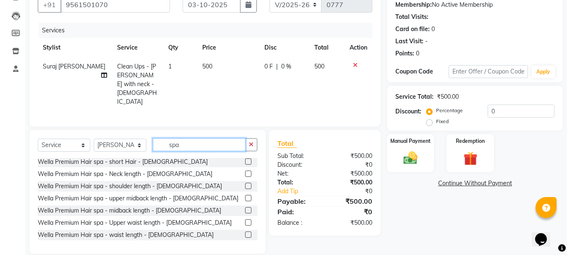
scroll to position [294, 0]
type input "spa"
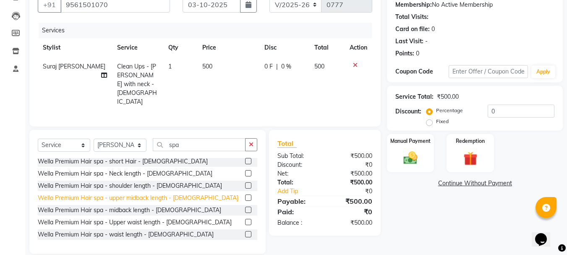
click at [133, 193] on div "Wella Premium Hair spa - upper midback length - [DEMOGRAPHIC_DATA]" at bounding box center [138, 197] width 201 height 9
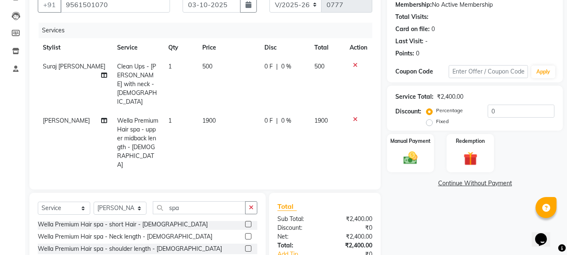
checkbox input "false"
click at [353, 116] on icon at bounding box center [355, 119] width 5 height 6
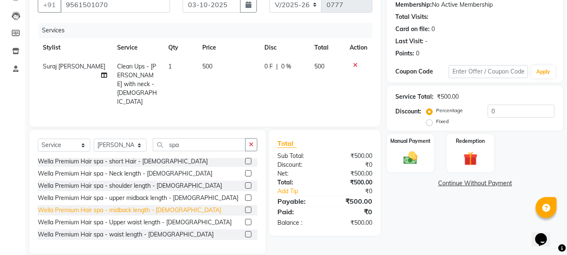
click at [132, 206] on div "Wella Premium Hair spa - midback length - [DEMOGRAPHIC_DATA]" at bounding box center [129, 210] width 183 height 9
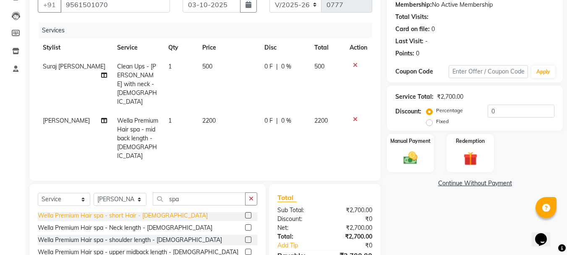
checkbox input "false"
click at [264, 116] on span "0 F" at bounding box center [268, 120] width 8 height 9
select select "50336"
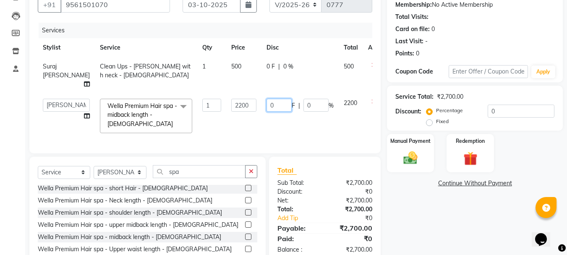
drag, startPoint x: 260, startPoint y: 104, endPoint x: 238, endPoint y: 110, distance: 22.5
click at [238, 110] on tr "Divya [PERSON_NAME] [PERSON_NAME] (Owner) Receptionist- [PERSON_NAME] [PERSON_N…" at bounding box center [214, 116] width 353 height 44
type input "200"
click at [226, 123] on td "2200" at bounding box center [243, 116] width 35 height 44
select select "50336"
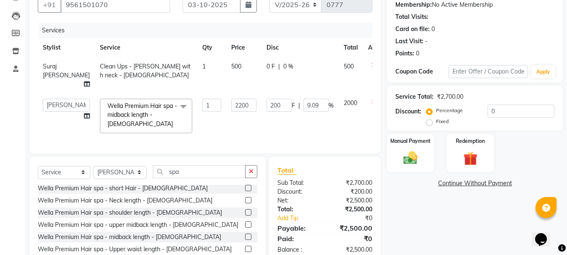
scroll to position [126, 0]
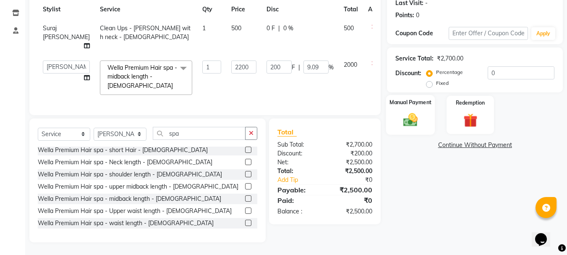
click at [422, 111] on img at bounding box center [410, 119] width 23 height 17
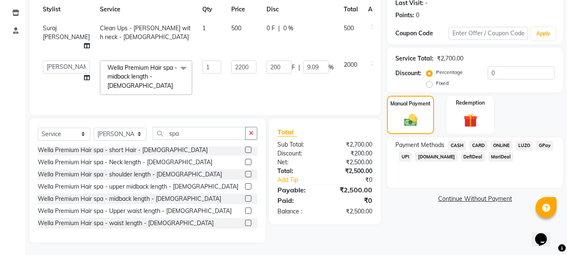
click at [495, 141] on span "ONLINE" at bounding box center [501, 146] width 22 height 10
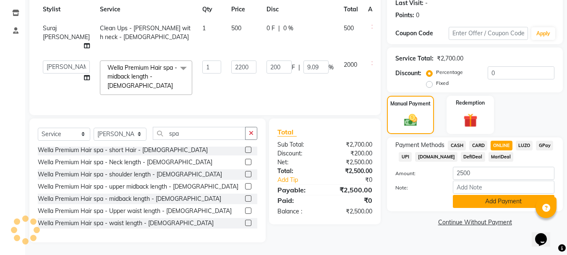
click at [499, 195] on button "Add Payment" at bounding box center [504, 201] width 102 height 13
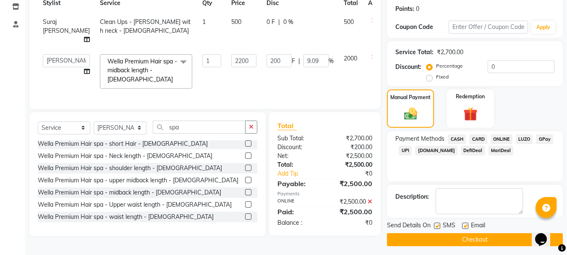
click at [479, 239] on button "Checkout" at bounding box center [475, 239] width 176 height 13
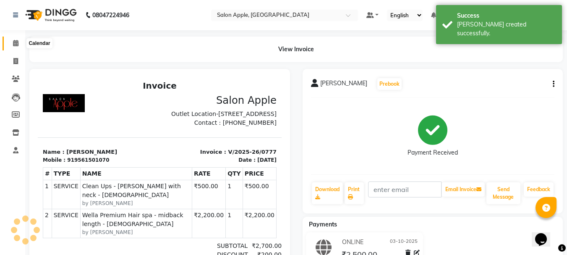
click at [14, 42] on icon at bounding box center [15, 43] width 5 height 6
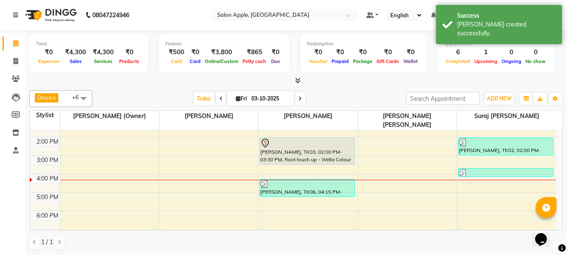
scroll to position [89, 0]
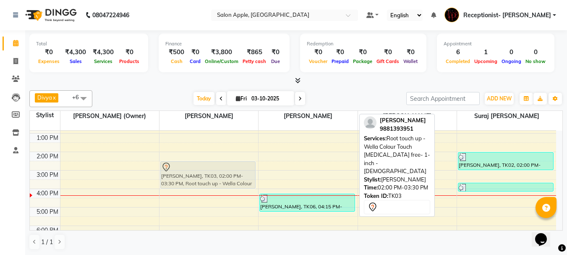
drag, startPoint x: 300, startPoint y: 149, endPoint x: 237, endPoint y: 161, distance: 64.1
click at [237, 161] on tr "Gauri Sawant, TK03, 02:00 PM-03:30 PM, Root touch up - Wella Colour Touch [MEDI…" at bounding box center [293, 161] width 526 height 240
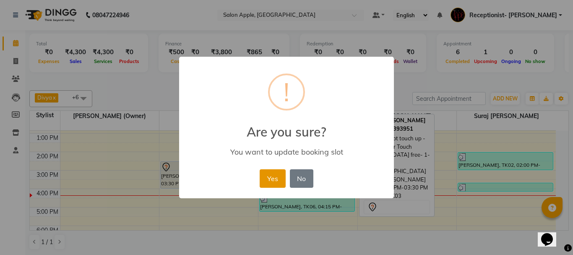
drag, startPoint x: 275, startPoint y: 179, endPoint x: 270, endPoint y: 177, distance: 5.3
click at [274, 180] on button "Yes" at bounding box center [273, 178] width 26 height 18
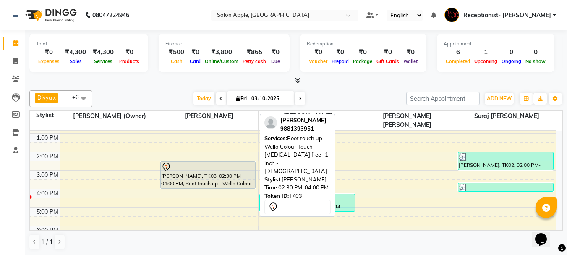
click at [203, 168] on div "[PERSON_NAME], TK03, 02:30 PM-04:00 PM, Root touch up - Wella Colour Touch [MED…" at bounding box center [208, 175] width 95 height 26
click at [231, 162] on div at bounding box center [208, 167] width 94 height 10
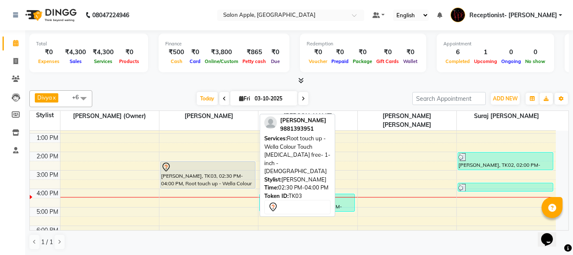
select select "7"
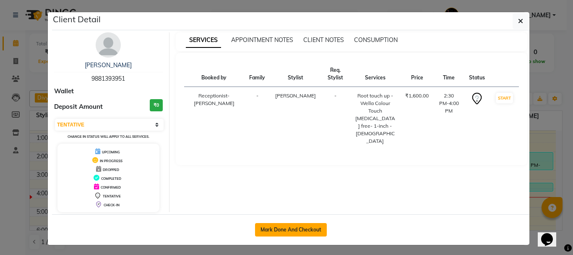
click at [295, 226] on button "Mark Done And Checkout" at bounding box center [291, 229] width 72 height 13
select select "645"
select select "service"
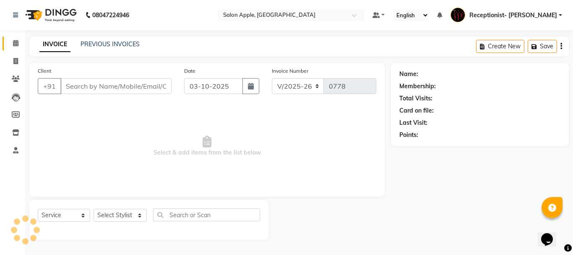
type input "9881393951"
select select "46911"
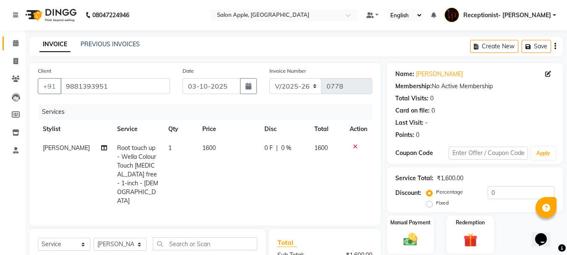
scroll to position [42, 0]
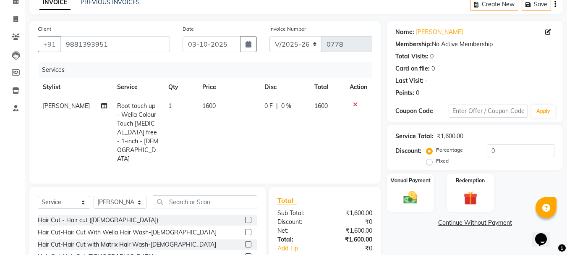
click at [216, 187] on div "Select Service Product Membership Package Voucher Prepaid Gift Card Select Styl…" at bounding box center [147, 249] width 236 height 124
click at [196, 195] on input "text" at bounding box center [205, 201] width 104 height 13
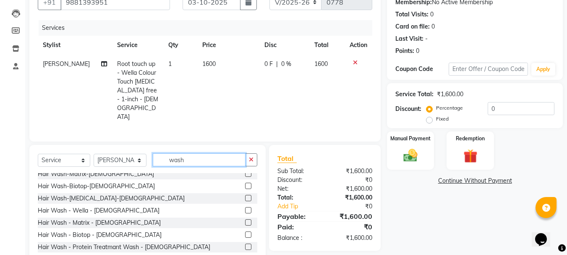
scroll to position [168, 0]
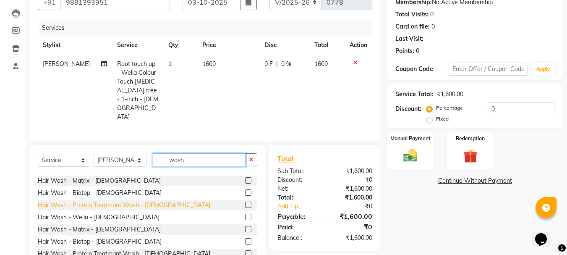
type input "wash"
click at [157, 201] on div "Hair Wash - Protein Treatmant Wash - [DEMOGRAPHIC_DATA]" at bounding box center [124, 205] width 172 height 9
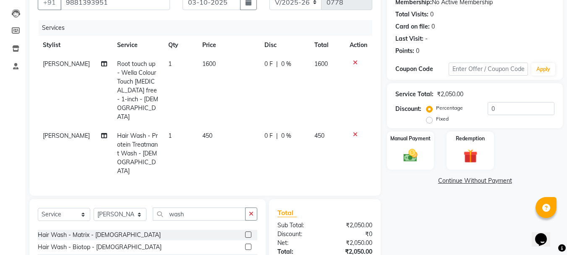
checkbox input "false"
drag, startPoint x: 490, startPoint y: 106, endPoint x: 522, endPoint y: 106, distance: 31.9
click at [491, 107] on input "0" at bounding box center [521, 108] width 67 height 13
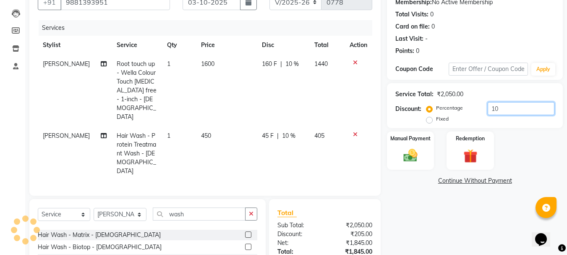
scroll to position [144, 0]
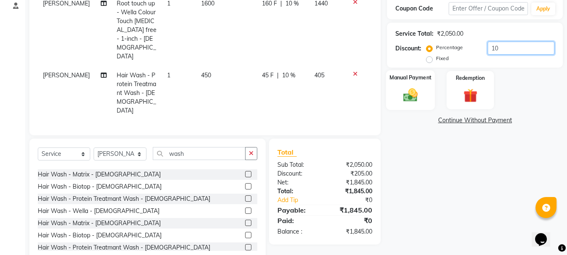
type input "10"
click at [419, 102] on img at bounding box center [410, 94] width 23 height 17
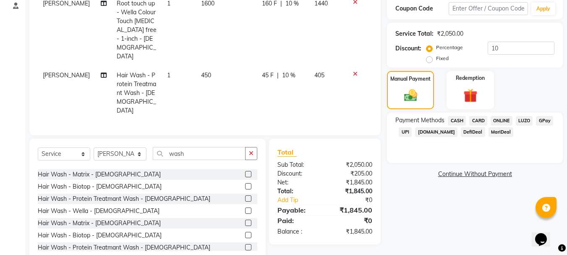
click at [455, 120] on span "CASH" at bounding box center [457, 121] width 18 height 10
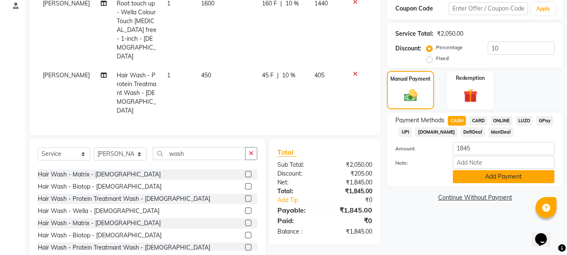
click at [481, 173] on button "Add Payment" at bounding box center [504, 176] width 102 height 13
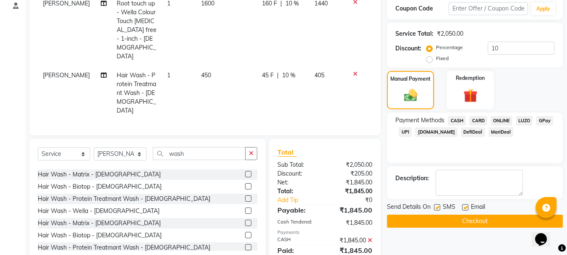
scroll to position [156, 0]
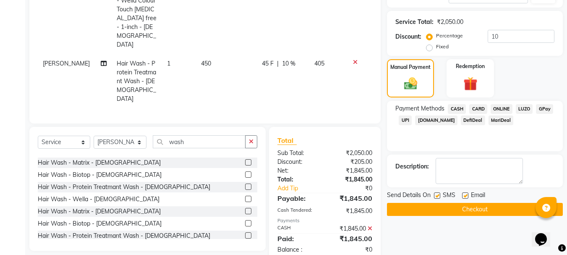
click at [447, 206] on button "Checkout" at bounding box center [475, 209] width 176 height 13
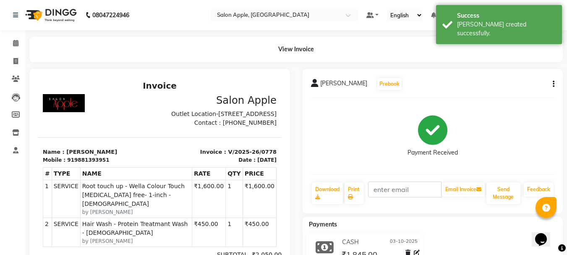
scroll to position [7, 0]
click at [20, 46] on span at bounding box center [15, 44] width 15 height 10
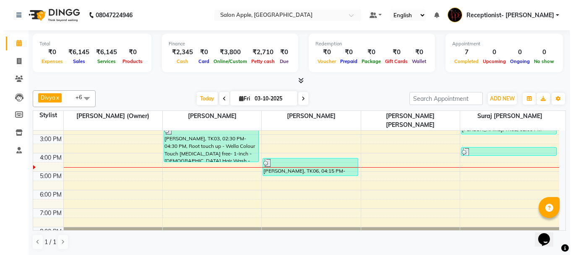
scroll to position [131, 0]
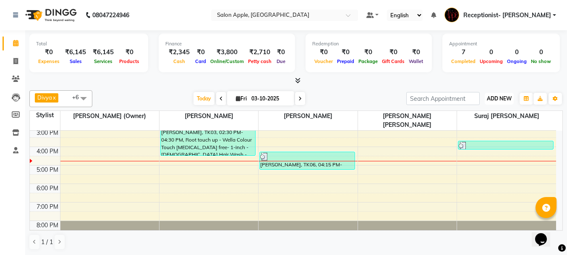
drag, startPoint x: 501, startPoint y: 97, endPoint x: 484, endPoint y: 115, distance: 24.4
click at [500, 98] on span "ADD NEW" at bounding box center [499, 98] width 25 height 6
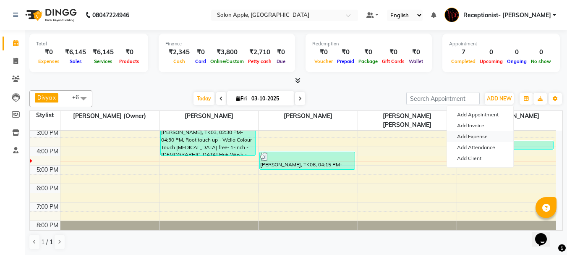
click at [467, 136] on link "Add Expense" at bounding box center [480, 136] width 66 height 11
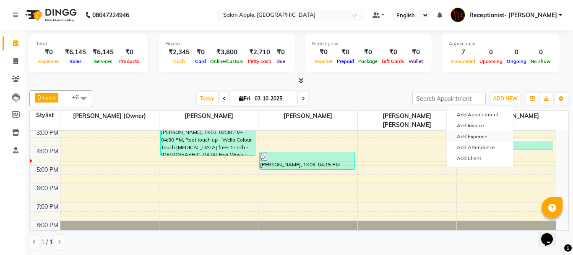
select select "1"
select select "2277"
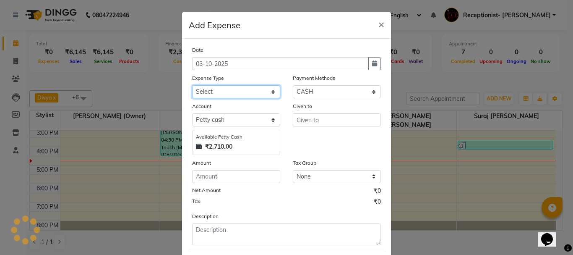
click at [219, 91] on select "Select CASH HANDED OVER TO OWNER Client Snacks Equipment Groceries House keepin…" at bounding box center [236, 91] width 88 height 13
select select "20978"
click at [192, 85] on select "Select CASH HANDED OVER TO OWNER Client Snacks Equipment Groceries House keepin…" at bounding box center [236, 91] width 88 height 13
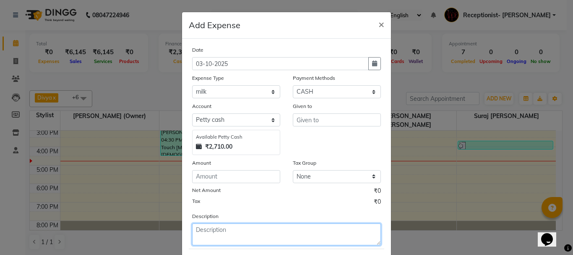
click at [217, 229] on textarea at bounding box center [286, 234] width 189 height 22
type textarea "29"
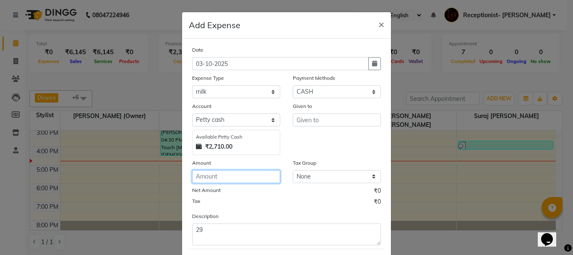
click at [211, 177] on input "number" at bounding box center [236, 176] width 88 height 13
type input "29"
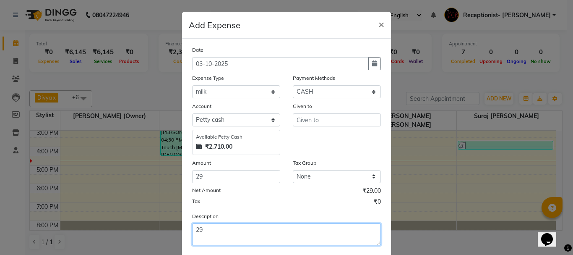
drag, startPoint x: 190, startPoint y: 228, endPoint x: 168, endPoint y: 224, distance: 21.7
click at [173, 232] on ngb-modal-window "Add Expense × Date [DATE] Expense Type Select CASH HANDED OVER TO OWNER Client …" at bounding box center [286, 127] width 573 height 255
type textarea "milk"
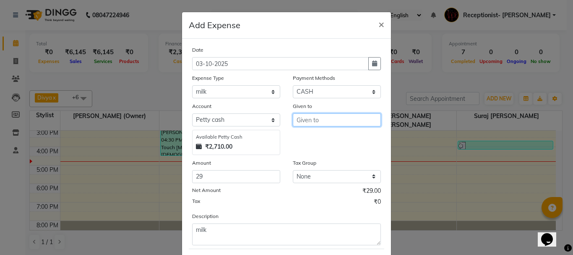
click at [331, 121] on input "text" at bounding box center [337, 119] width 88 height 13
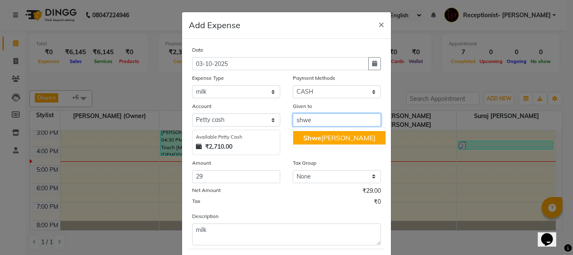
click at [324, 140] on ngb-highlight "Shwe [PERSON_NAME] Mali" at bounding box center [339, 137] width 72 height 8
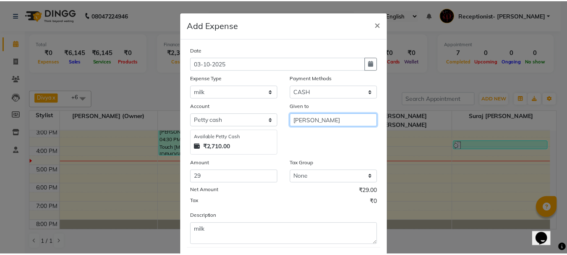
scroll to position [46, 0]
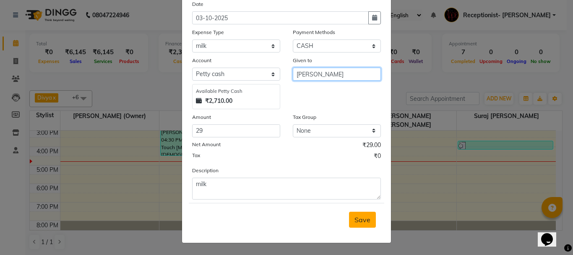
type input "[PERSON_NAME]"
drag, startPoint x: 358, startPoint y: 220, endPoint x: 353, endPoint y: 217, distance: 5.3
click at [357, 220] on span "Save" at bounding box center [363, 219] width 16 height 8
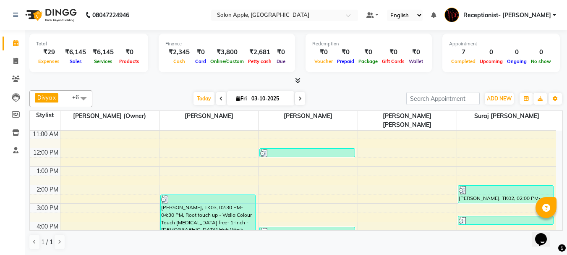
scroll to position [131, 0]
